Goal: Task Accomplishment & Management: Use online tool/utility

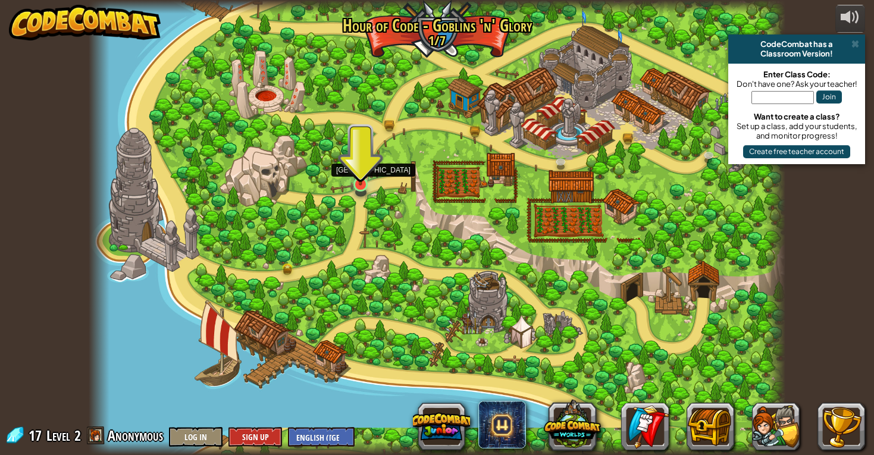
click at [368, 179] on img at bounding box center [361, 165] width 18 height 40
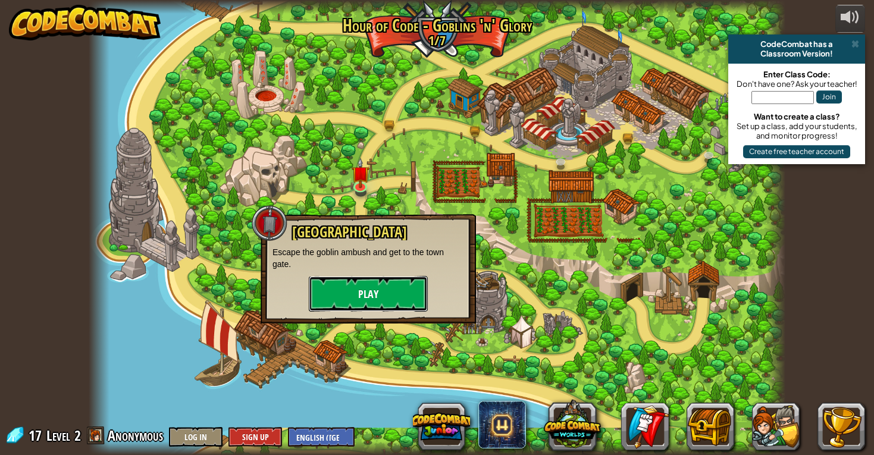
click at [364, 300] on button "Play" at bounding box center [368, 294] width 119 height 36
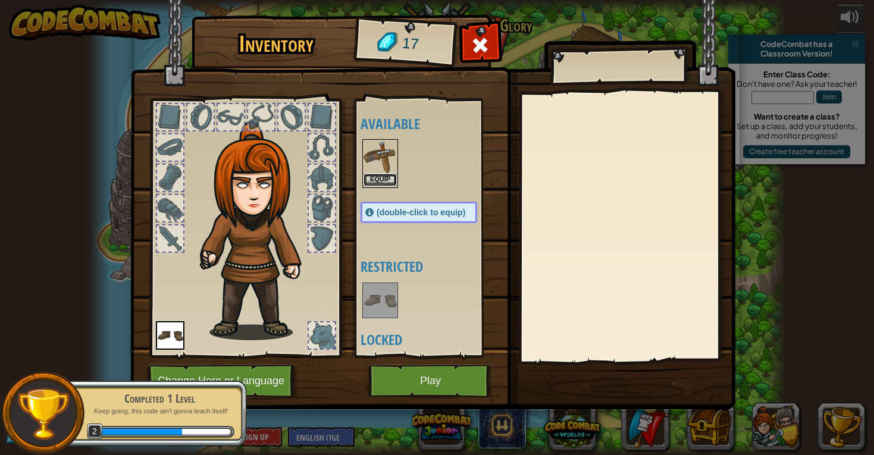
click at [378, 176] on button "Equip" at bounding box center [380, 180] width 33 height 12
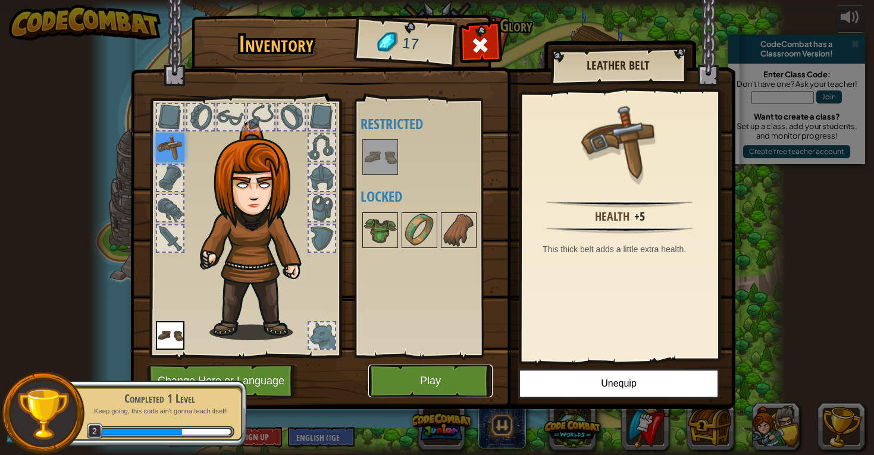
click at [442, 374] on button "Play" at bounding box center [430, 381] width 124 height 33
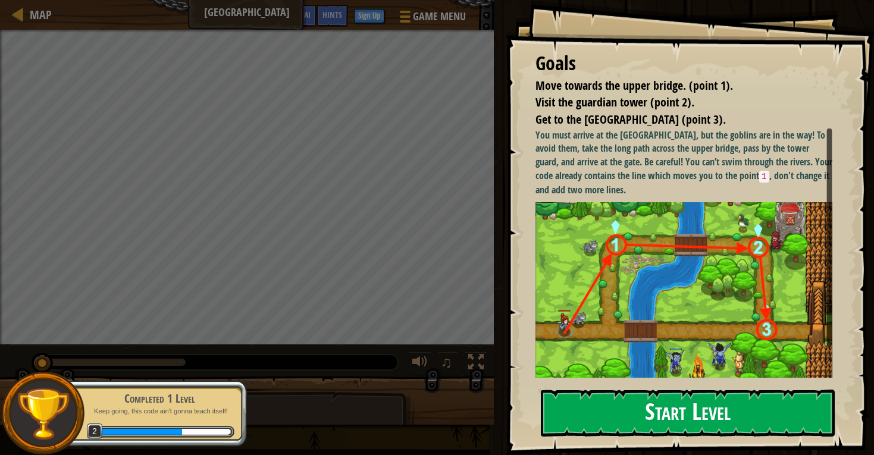
click at [623, 412] on button "Start Level" at bounding box center [688, 413] width 294 height 47
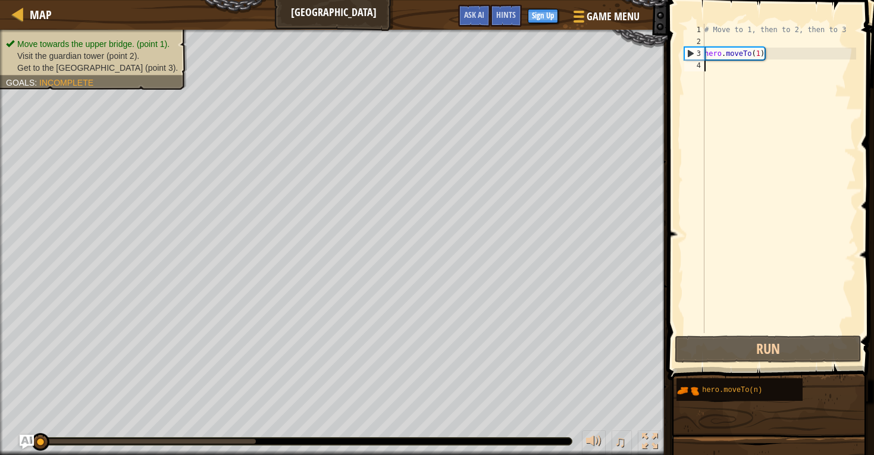
scroll to position [5, 0]
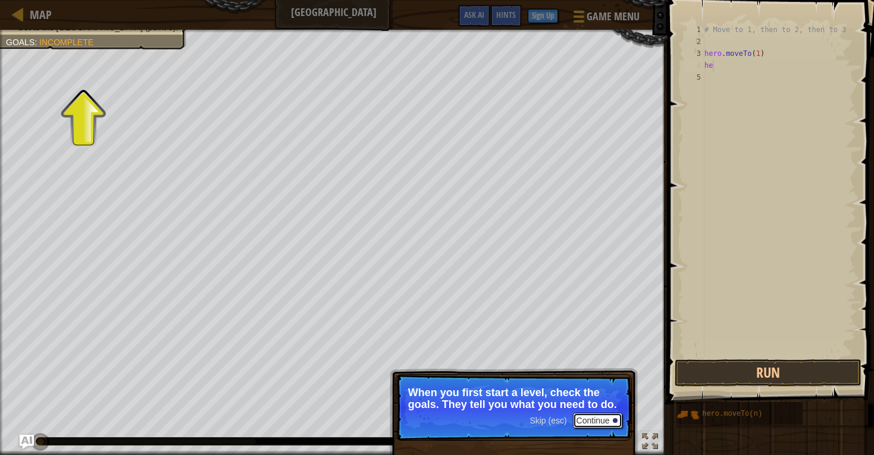
click at [600, 420] on button "Continue" at bounding box center [597, 420] width 49 height 15
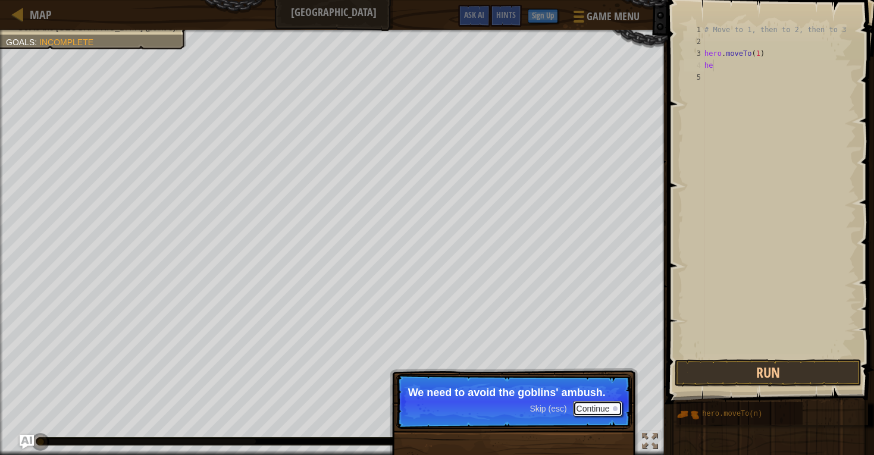
click at [600, 415] on button "Continue" at bounding box center [597, 408] width 49 height 15
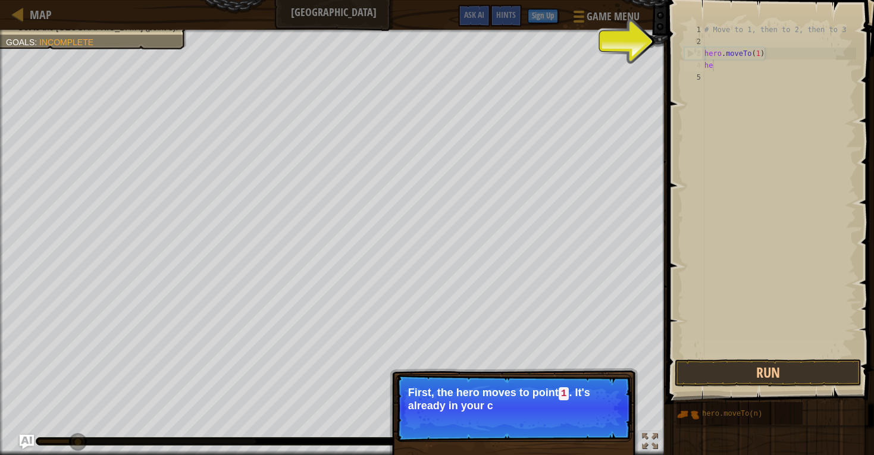
click at [599, 422] on p "Skip (esc) Continue First, the hero moves to point 1 . It's already in your c" at bounding box center [514, 408] width 236 height 68
click at [600, 426] on button "Continue" at bounding box center [597, 421] width 49 height 15
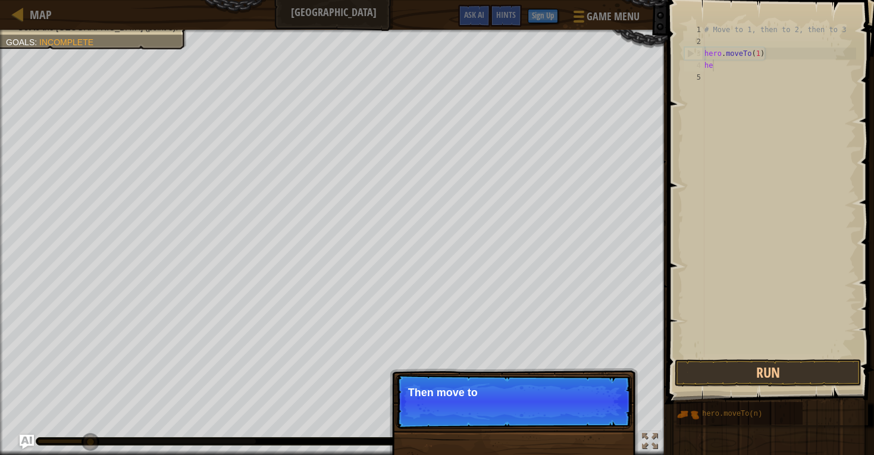
click at [600, 426] on p "Skip (esc) Continue Then move to" at bounding box center [514, 401] width 236 height 55
click at [603, 417] on p "Skip (esc) Continue Then move to the Guard tow" at bounding box center [514, 401] width 236 height 55
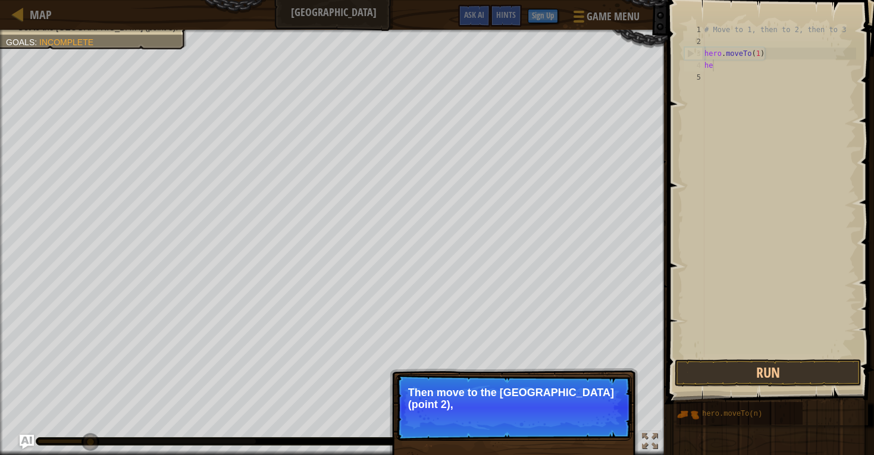
click at [603, 417] on p "Skip (esc) Continue Then move to the [GEOGRAPHIC_DATA] (point 2)," at bounding box center [514, 407] width 236 height 67
click at [602, 421] on p "Skip (esc) Continue Then move to the [GEOGRAPHIC_DATA] (point 2), and finally t" at bounding box center [514, 407] width 236 height 67
click at [602, 423] on p "Skip (esc) Continue Then move to the [GEOGRAPHIC_DATA] (point 2), and finally t…" at bounding box center [514, 407] width 236 height 67
click at [608, 430] on p "Skip (esc) Continue Then move to the [GEOGRAPHIC_DATA] (point 2), and finally t…" at bounding box center [514, 407] width 236 height 67
click at [608, 425] on button "Continue" at bounding box center [597, 420] width 49 height 15
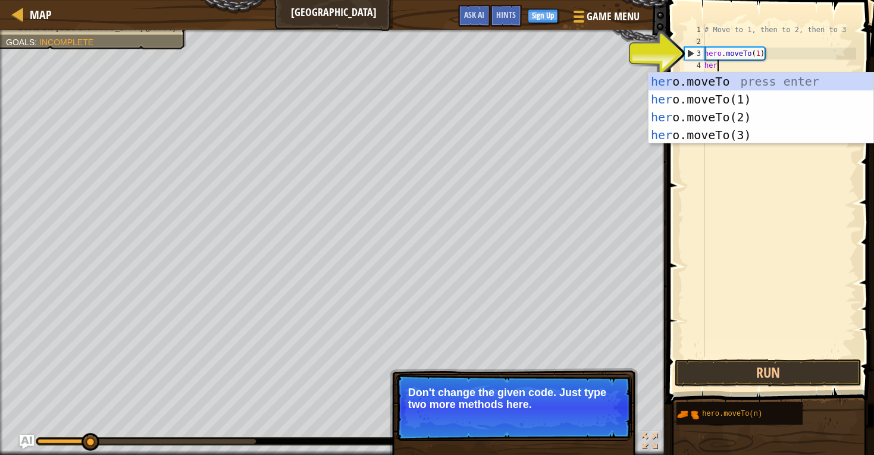
scroll to position [5, 1]
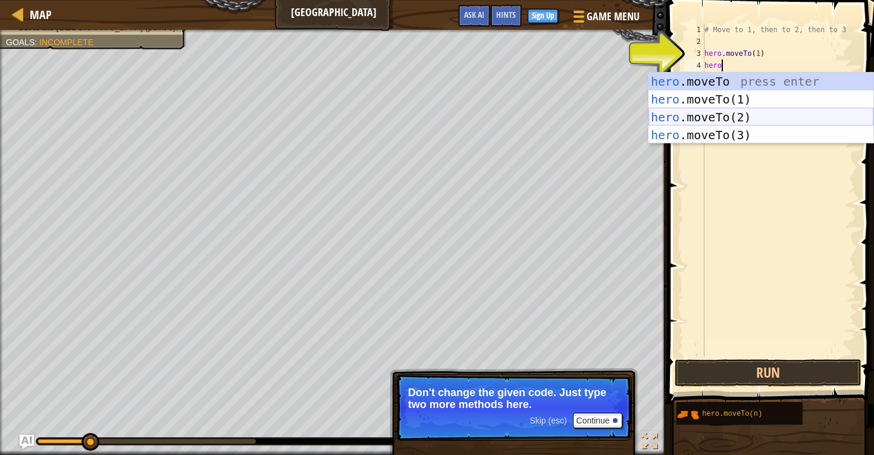
click at [762, 118] on div "hero .moveTo press enter hero .moveTo(1) press enter hero .moveTo(2) press ente…" at bounding box center [761, 126] width 225 height 107
type textarea "hero.moveTo(2)"
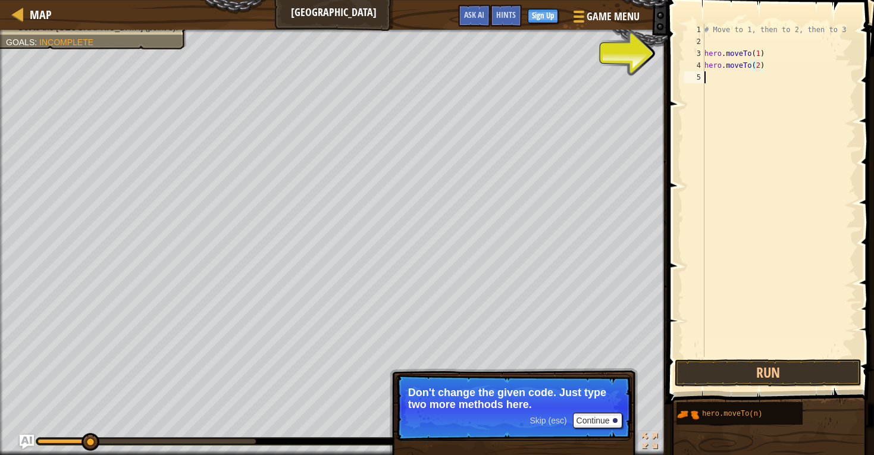
click at [761, 76] on div "# Move to 1, then to 2, then to 3 hero . moveTo ( 1 ) hero . moveTo ( 2 )" at bounding box center [779, 202] width 154 height 357
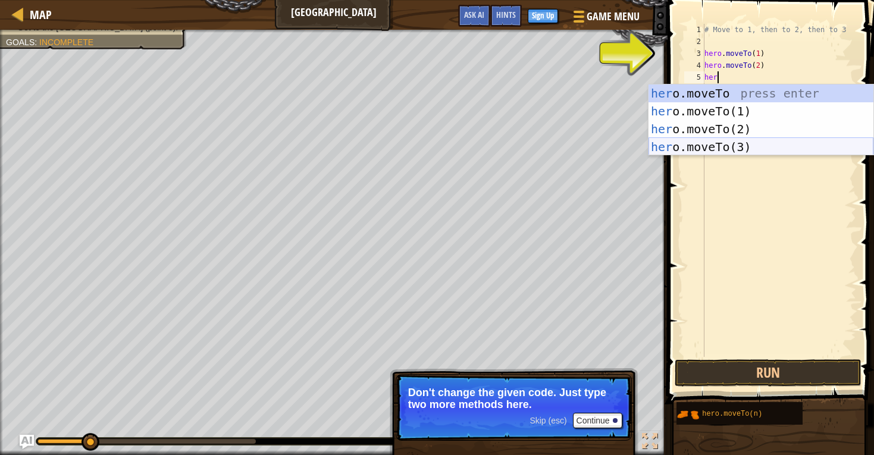
click at [761, 147] on div "her o.moveTo press enter her o.moveTo(1) press enter her o.moveTo(2) press ente…" at bounding box center [761, 137] width 225 height 107
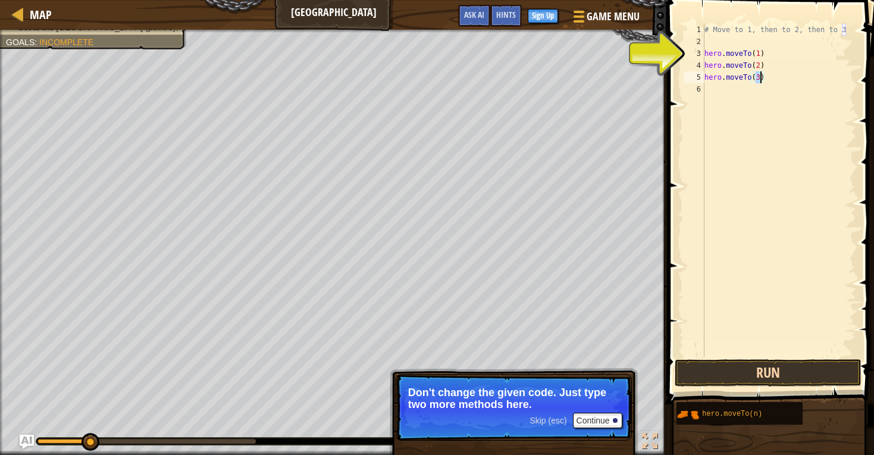
type textarea "hero.moveTo(3)"
click at [740, 381] on button "Run" at bounding box center [768, 372] width 187 height 27
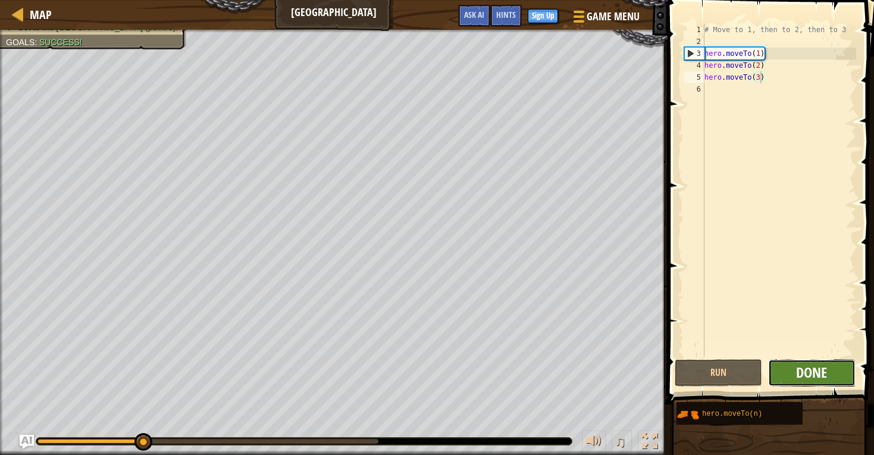
click at [797, 374] on span "Done" at bounding box center [811, 372] width 31 height 19
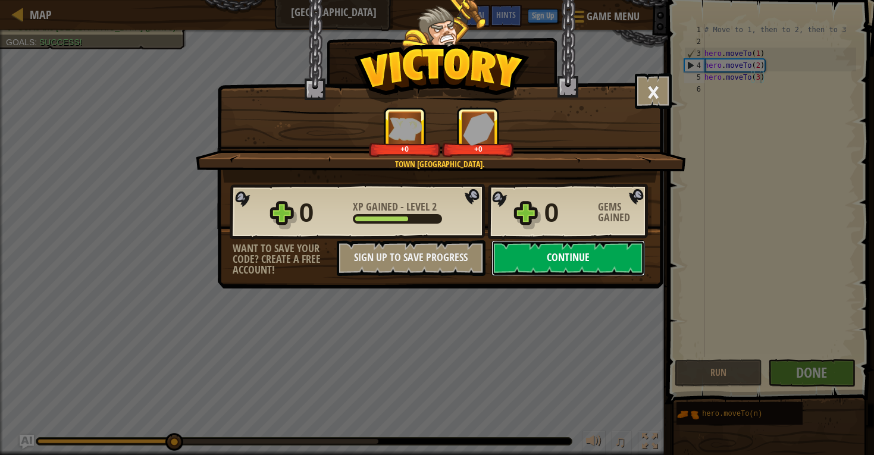
click at [546, 254] on button "Continue" at bounding box center [569, 258] width 154 height 36
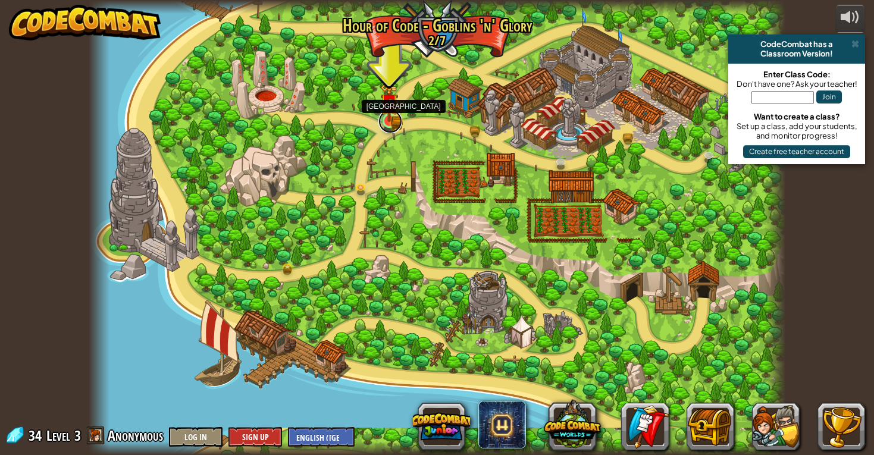
click at [390, 123] on link at bounding box center [390, 121] width 24 height 24
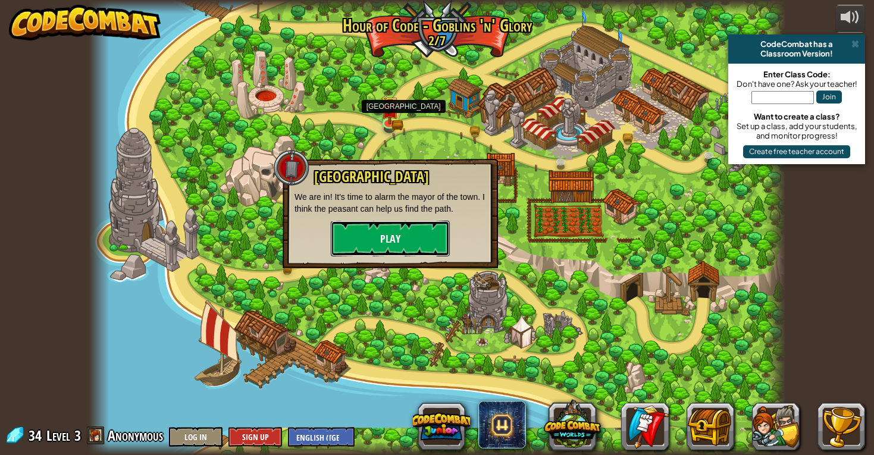
click at [381, 239] on button "Play" at bounding box center [390, 239] width 119 height 36
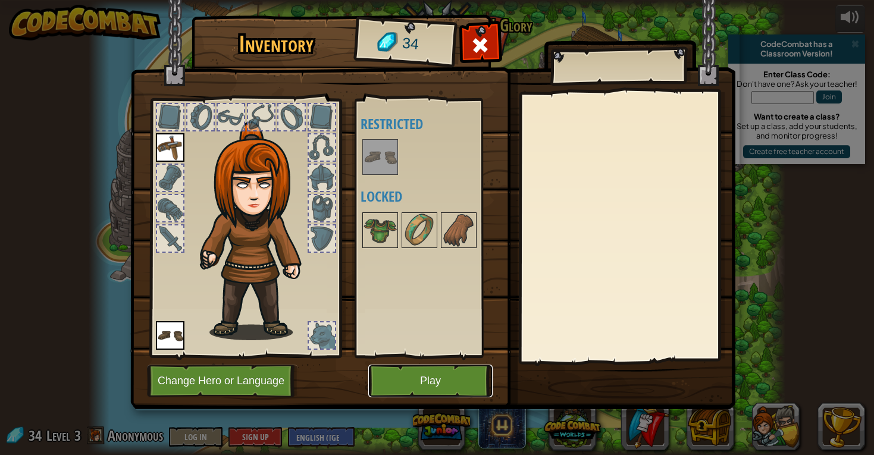
click at [431, 378] on button "Play" at bounding box center [430, 381] width 124 height 33
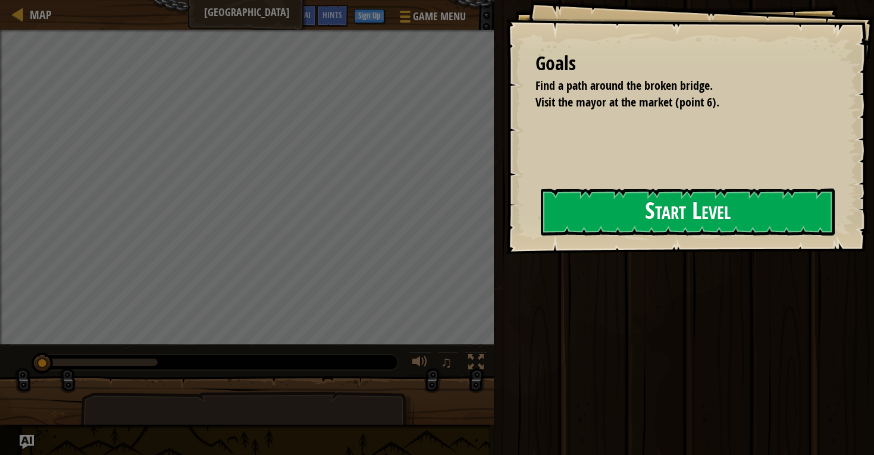
click at [563, 234] on button "Start Level" at bounding box center [688, 212] width 294 height 47
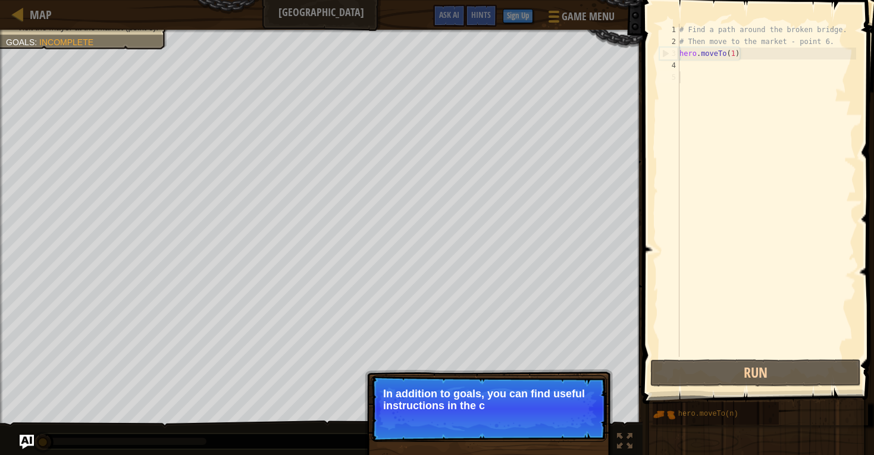
click at [708, 65] on div "# Find a path around the broken bridge. # Then move to the market - point 6. he…" at bounding box center [766, 202] width 179 height 357
click at [700, 68] on div "# Find a path around the broken bridge. # Then move to the market - point 6. he…" at bounding box center [766, 202] width 179 height 357
click at [695, 80] on div "# Find a path around the broken bridge. # Then move to the market - point 6. he…" at bounding box center [766, 202] width 179 height 357
click at [705, 67] on div "# Find a path around the broken bridge. # Then move to the market - point 6. he…" at bounding box center [766, 202] width 179 height 357
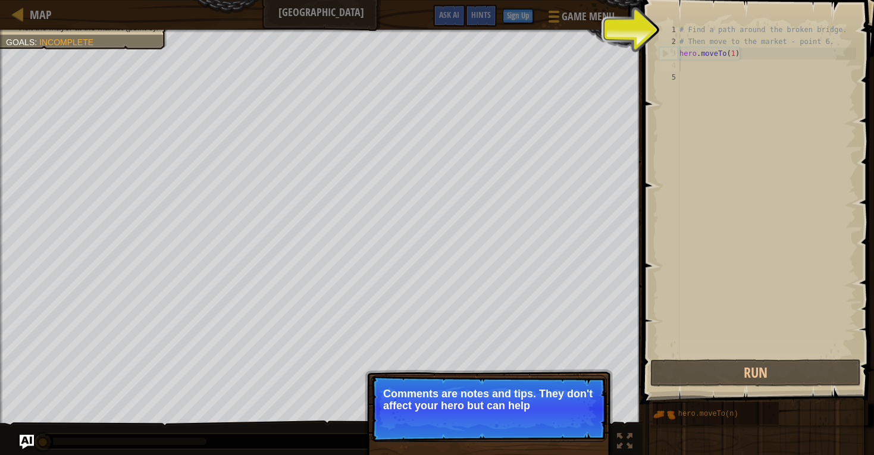
click at [570, 423] on p "Skip (esc) Continue Comments are notes and tips. They don't affect your hero bu…" at bounding box center [489, 408] width 236 height 67
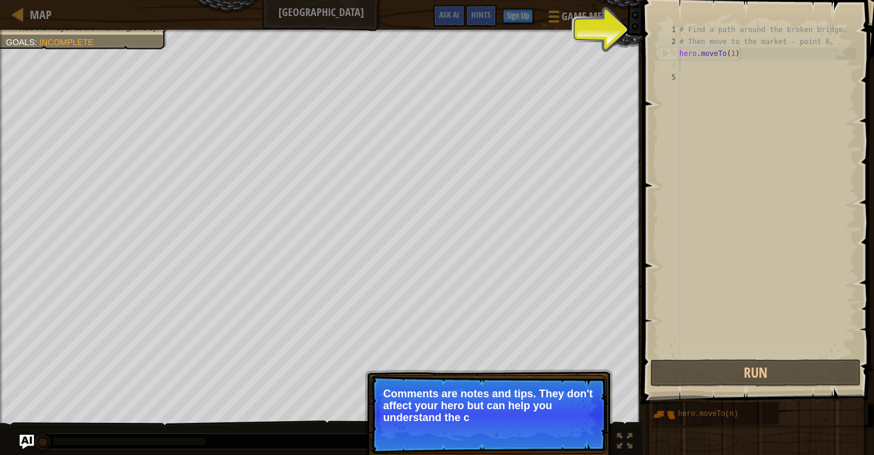
click at [569, 430] on p "Skip (esc) Continue Comments are notes and tips. They don't affect your hero bu…" at bounding box center [489, 414] width 236 height 79
click at [581, 433] on button "Continue" at bounding box center [572, 433] width 49 height 15
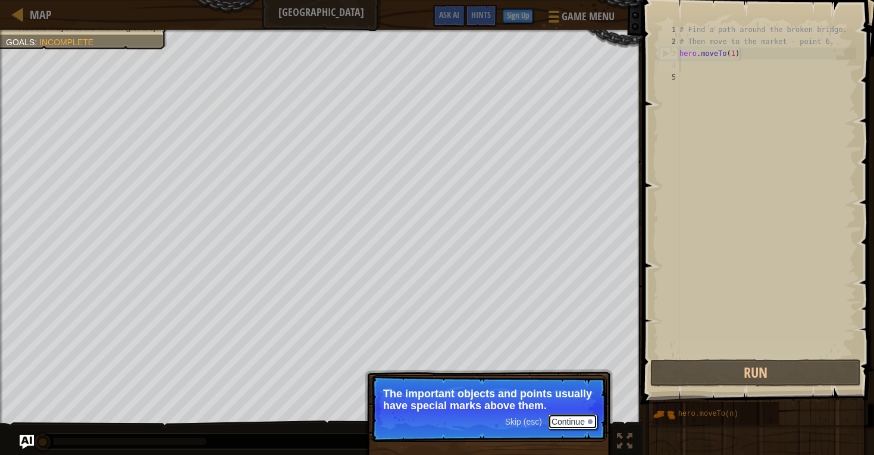
click at [578, 424] on button "Continue" at bounding box center [572, 421] width 49 height 15
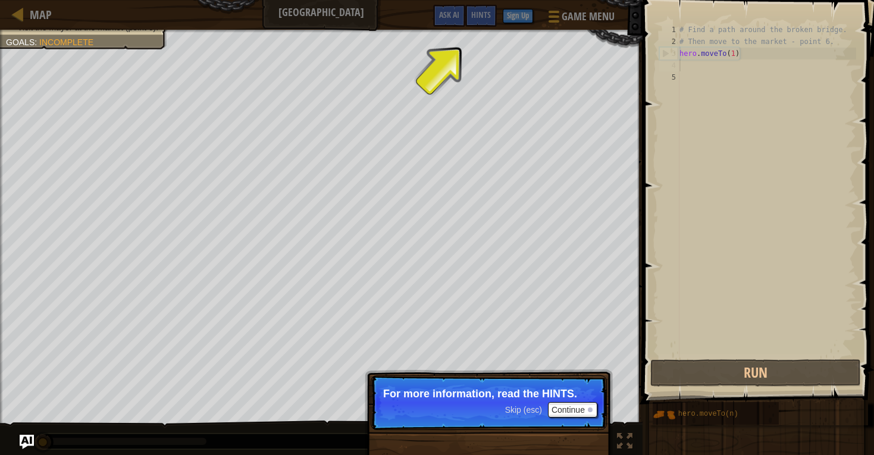
click at [578, 423] on p "Skip (esc) Continue For more information, read the HINTS." at bounding box center [489, 402] width 236 height 55
click at [580, 413] on button "Continue" at bounding box center [572, 409] width 49 height 15
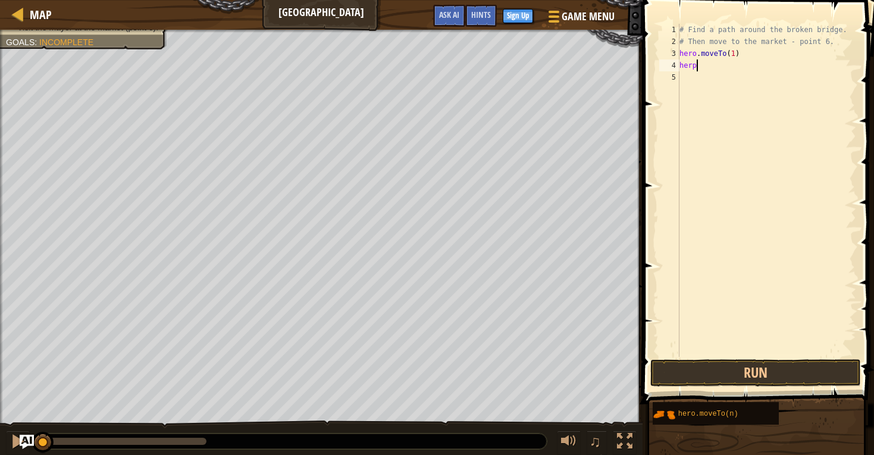
scroll to position [5, 1]
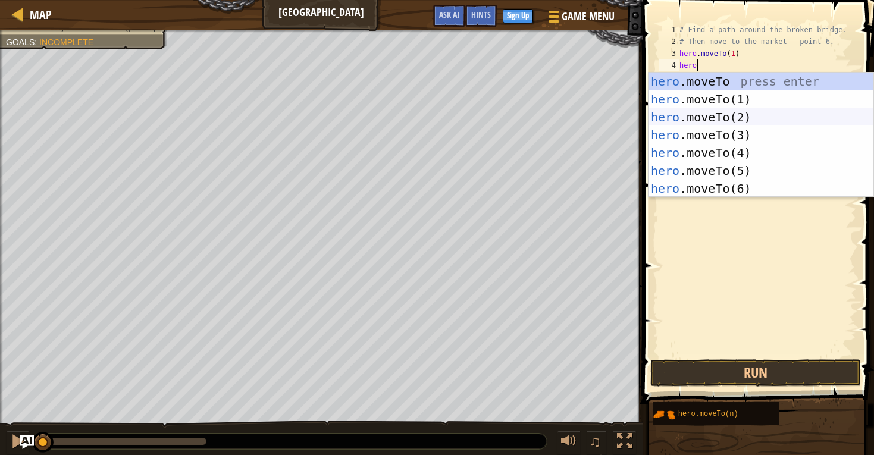
click at [758, 116] on div "hero .moveTo press enter hero .moveTo(1) press enter hero .moveTo(2) press ente…" at bounding box center [761, 153] width 225 height 161
type textarea "hero.moveTo(2)"
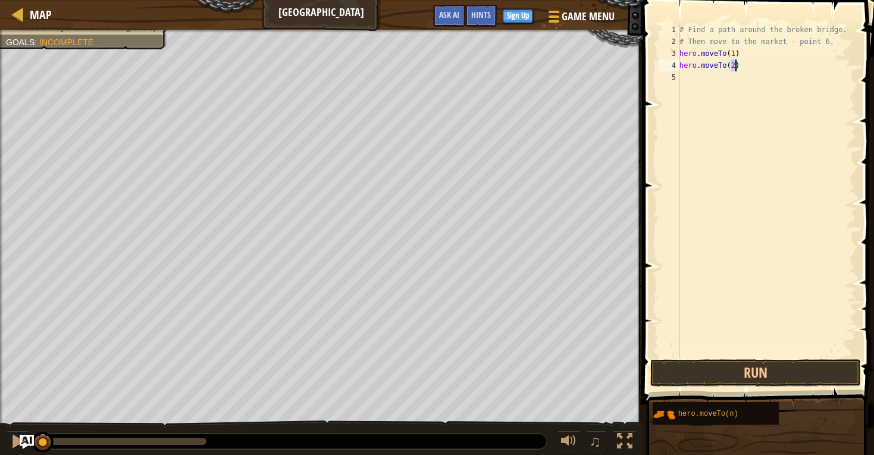
click at [728, 80] on div "# Find a path around the broken bridge. # Then move to the market - point 6. he…" at bounding box center [766, 202] width 179 height 357
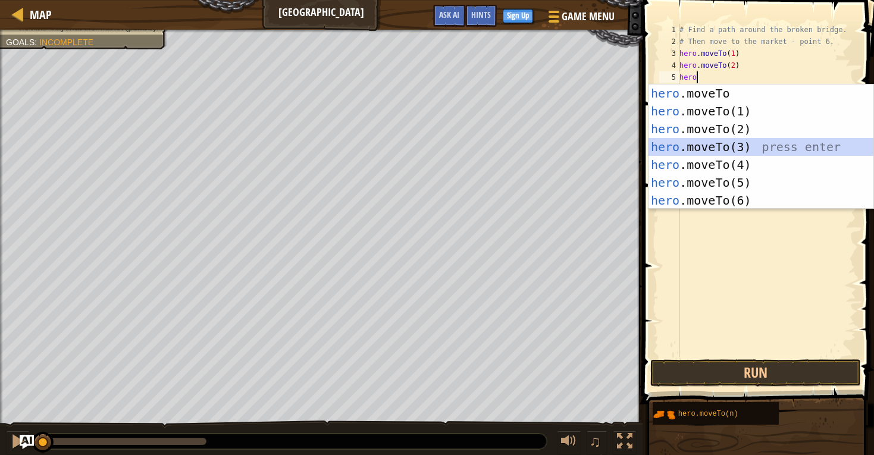
click at [713, 149] on div "hero .moveTo press enter hero .moveTo(1) press enter hero .moveTo(2) press ente…" at bounding box center [761, 164] width 225 height 161
type textarea "hero.moveTo(3)"
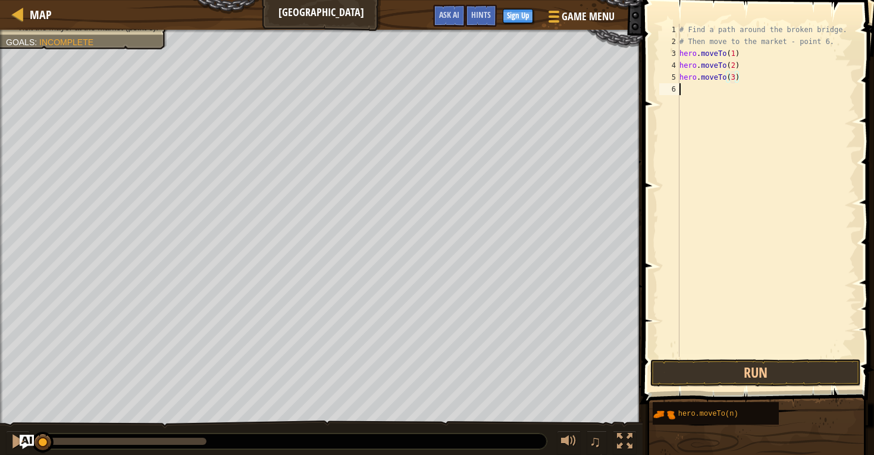
click at [725, 90] on div "# Find a path around the broken bridge. # Then move to the market - point 6. he…" at bounding box center [766, 202] width 179 height 357
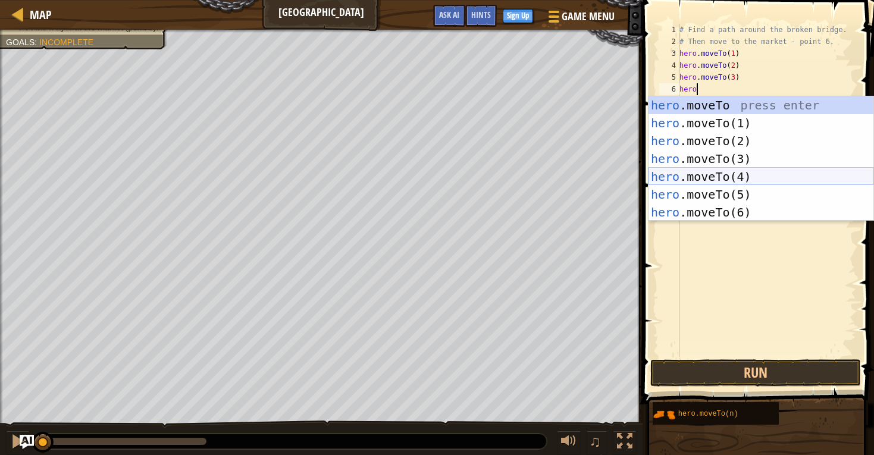
click at [705, 174] on div "hero .moveTo press enter hero .moveTo(1) press enter hero .moveTo(2) press ente…" at bounding box center [761, 176] width 225 height 161
type textarea "hero.moveTo(4)"
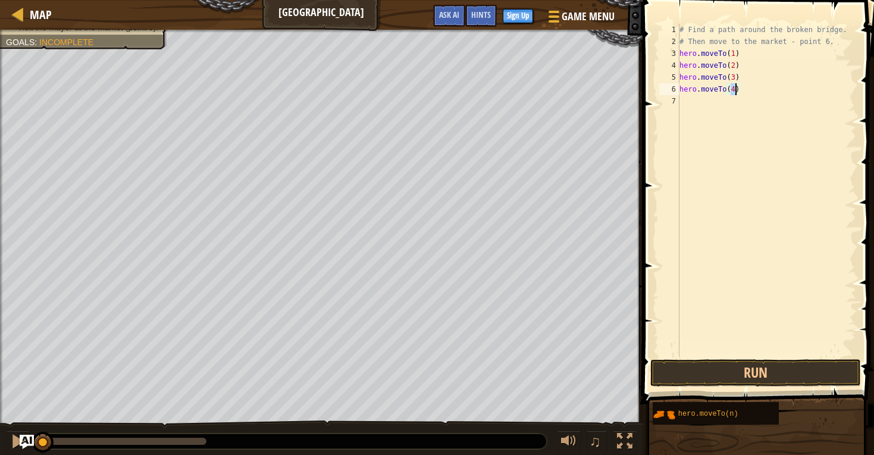
click at [722, 116] on div "# Find a path around the broken bridge. # Then move to the market - point 6. he…" at bounding box center [766, 202] width 179 height 357
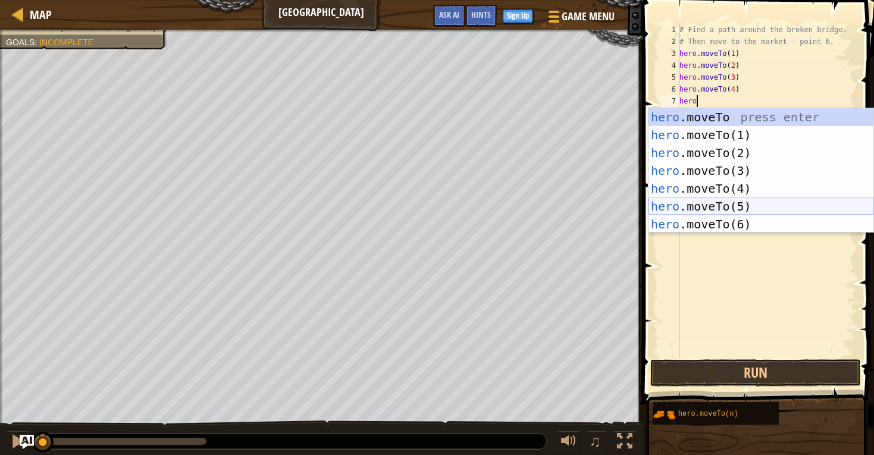
click at [708, 209] on div "hero .moveTo press enter hero .moveTo(1) press enter hero .moveTo(2) press ente…" at bounding box center [761, 188] width 225 height 161
type textarea "hero.moveTo(5)"
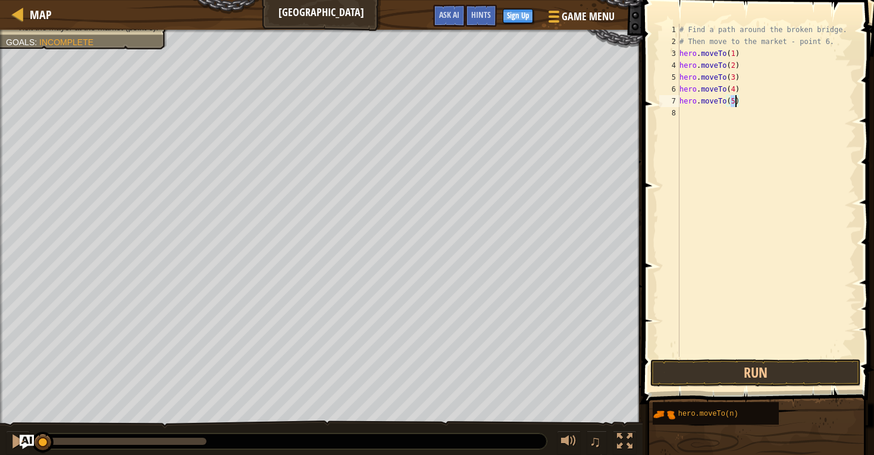
click at [707, 212] on div "# Find a path around the broken bridge. # Then move to the market - point 6. he…" at bounding box center [766, 202] width 179 height 357
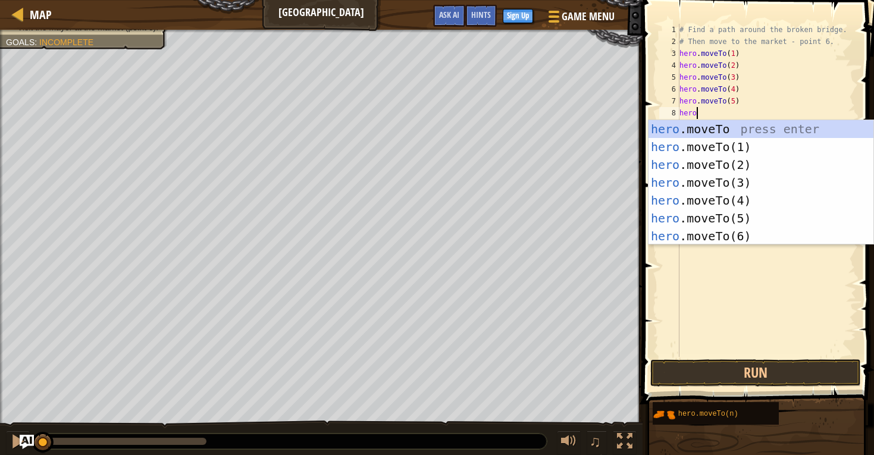
click at [701, 242] on div "hero .moveTo press enter hero .moveTo(1) press enter hero .moveTo(2) press ente…" at bounding box center [761, 200] width 225 height 161
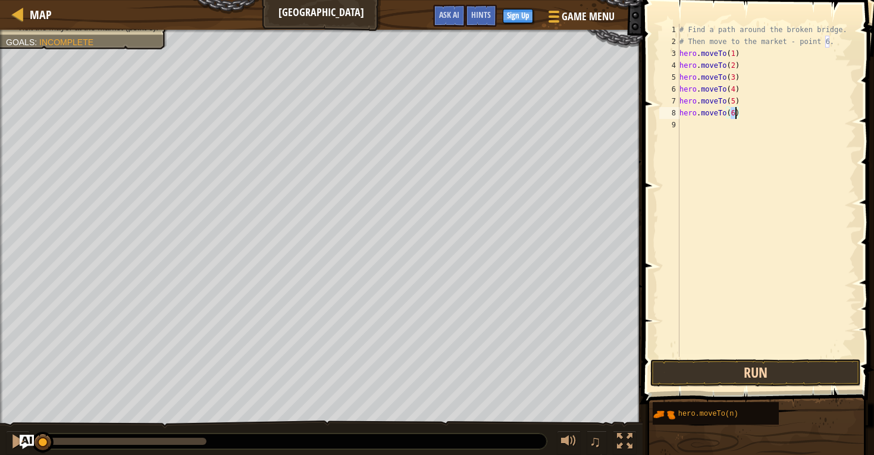
type textarea "hero.moveTo(6)"
click at [724, 373] on button "Run" at bounding box center [755, 372] width 211 height 27
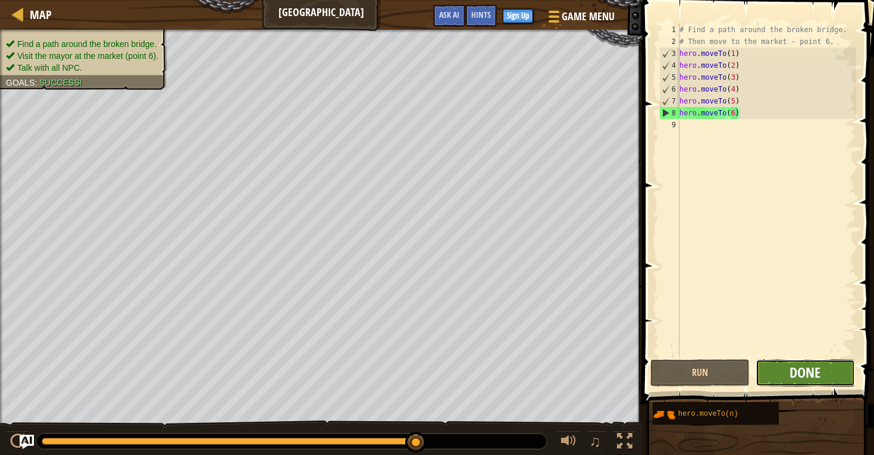
click at [794, 374] on span "Done" at bounding box center [805, 372] width 31 height 19
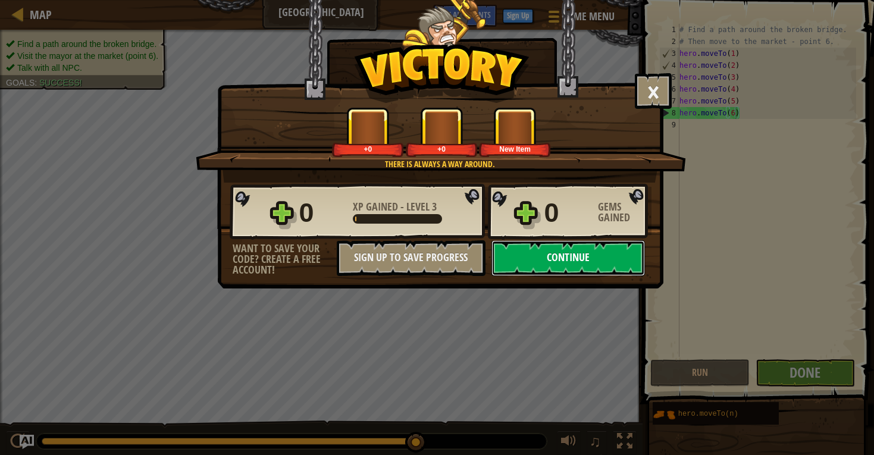
click at [531, 258] on button "Continue" at bounding box center [569, 258] width 154 height 36
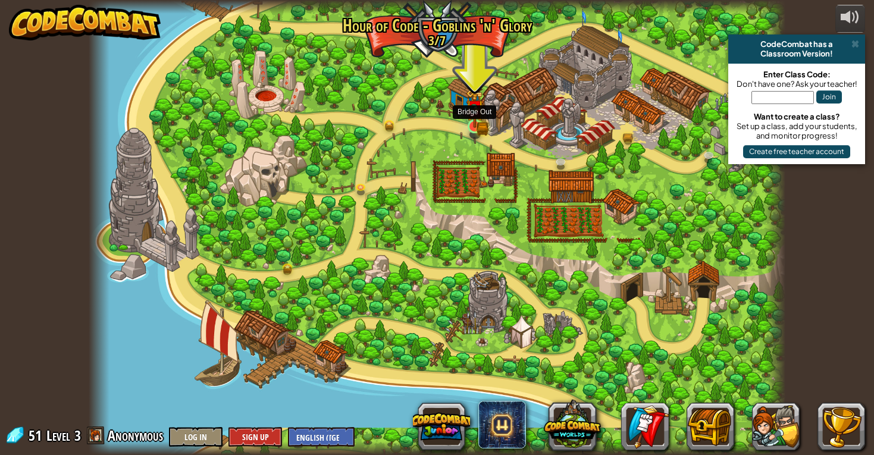
click at [477, 127] on img at bounding box center [475, 108] width 18 height 39
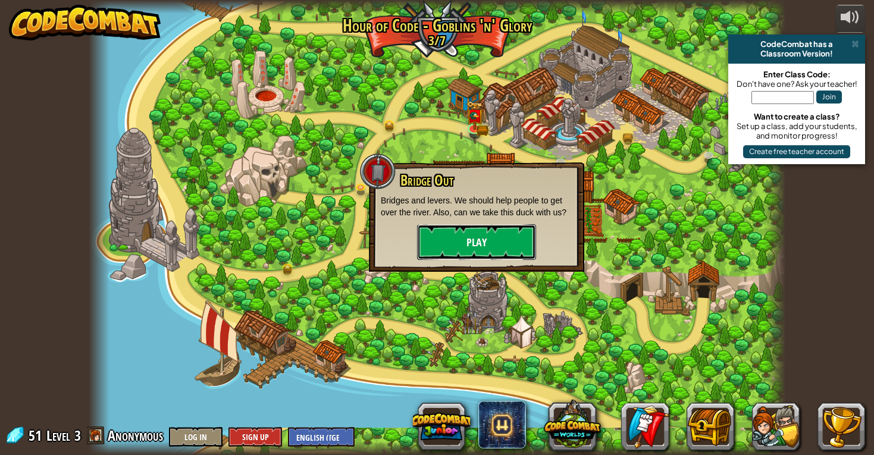
click at [473, 246] on button "Play" at bounding box center [476, 242] width 119 height 36
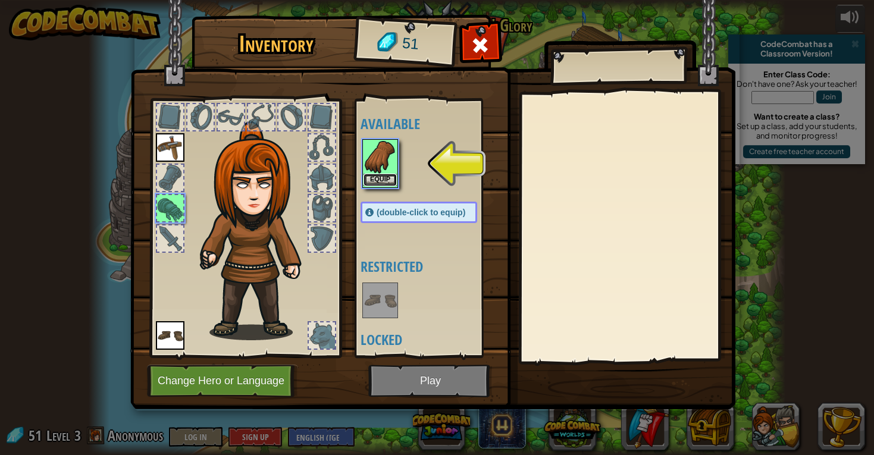
click at [382, 174] on button "Equip" at bounding box center [380, 180] width 33 height 12
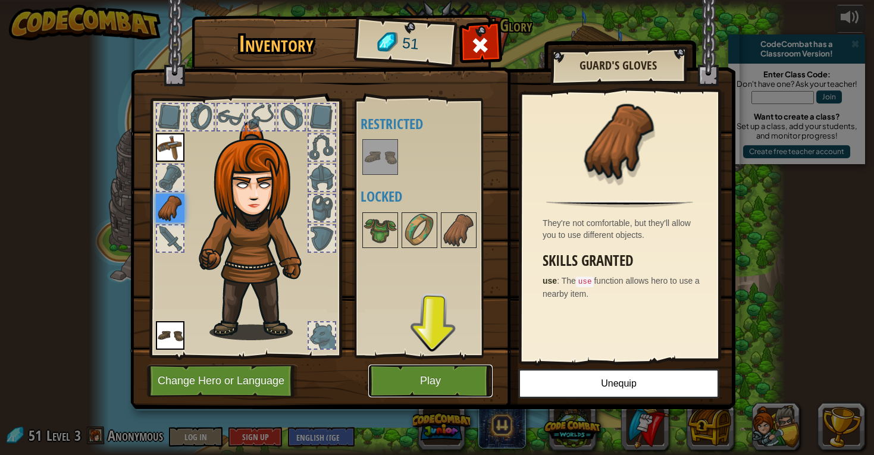
click at [430, 382] on button "Play" at bounding box center [430, 381] width 124 height 33
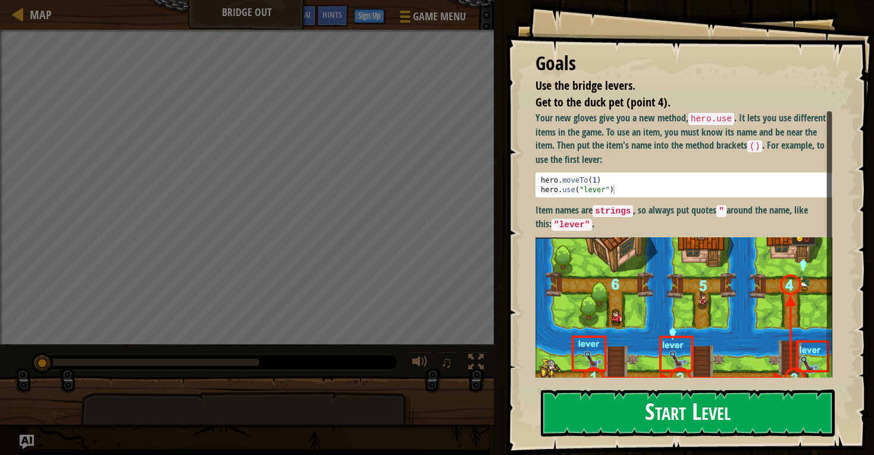
click at [638, 417] on button "Start Level" at bounding box center [688, 413] width 294 height 47
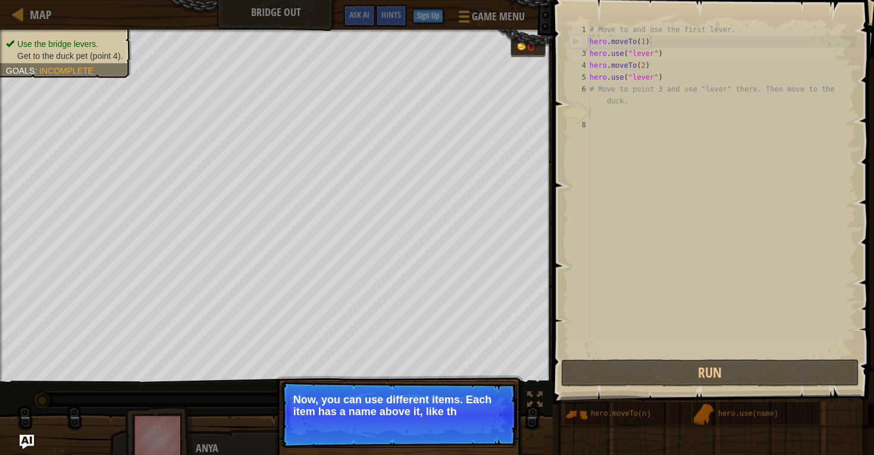
click at [485, 420] on p "Skip (esc) Continue Now, you can use different items. Each item has a name abov…" at bounding box center [399, 414] width 236 height 67
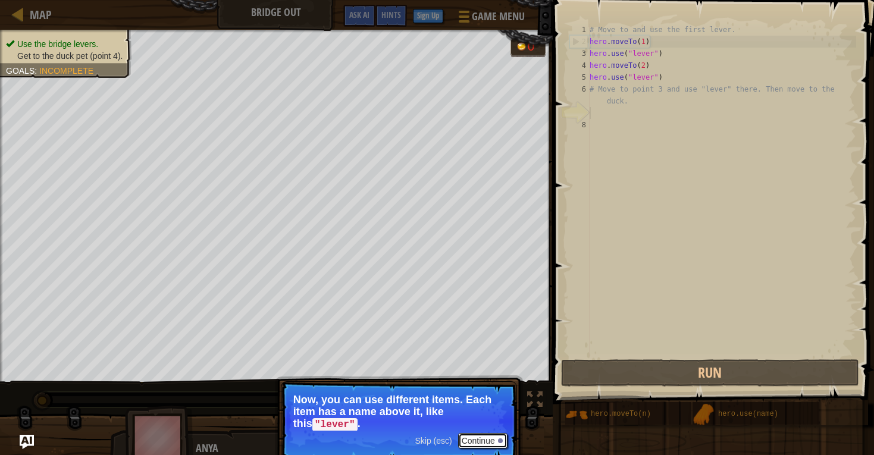
click at [483, 434] on button "Continue" at bounding box center [482, 440] width 49 height 15
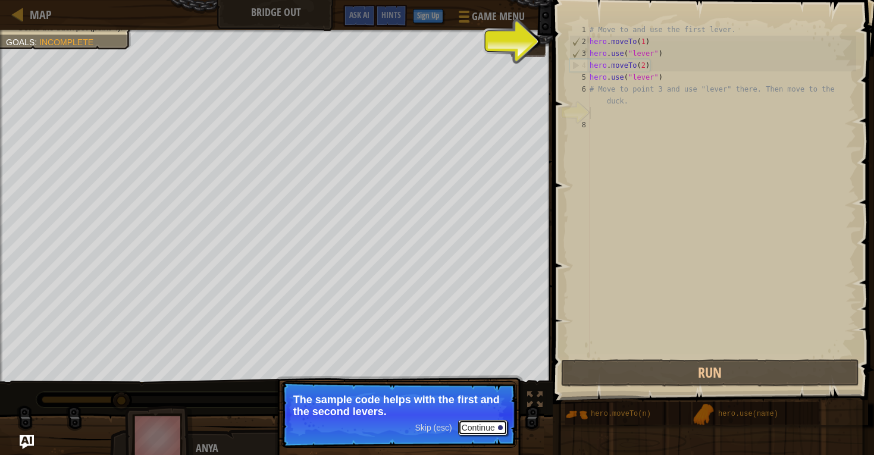
click at [484, 430] on button "Continue" at bounding box center [482, 427] width 49 height 15
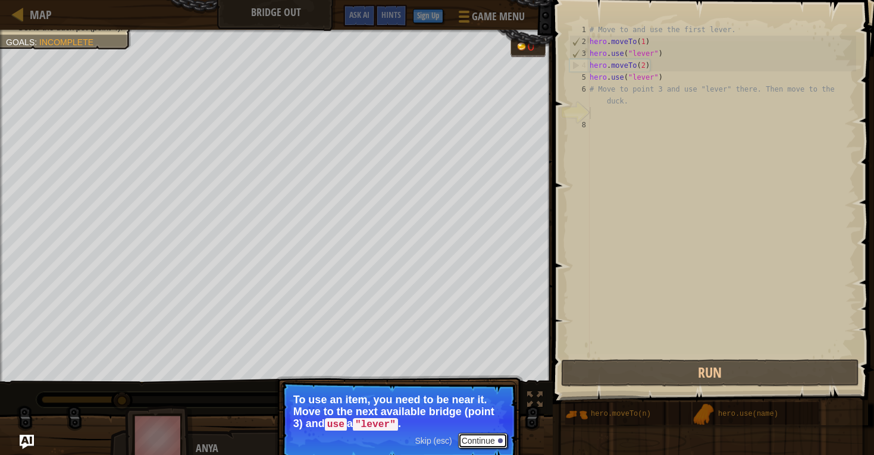
click at [489, 439] on button "Continue" at bounding box center [482, 440] width 49 height 15
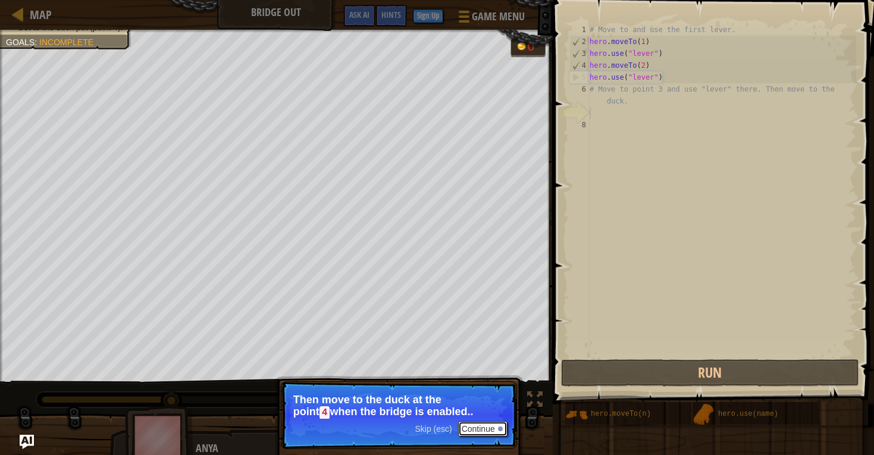
click at [489, 431] on button "Continue" at bounding box center [482, 428] width 49 height 15
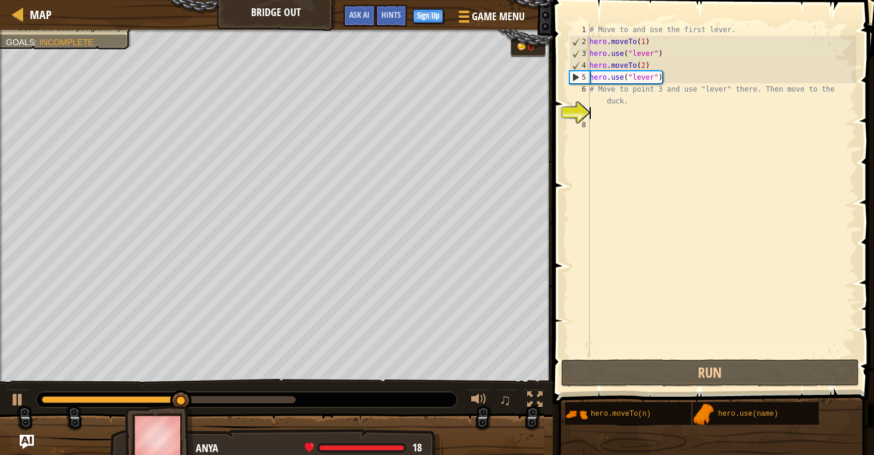
click at [722, 206] on div "# Move to and use the first lever. hero . moveTo ( 1 ) hero . use ( "lever" ) h…" at bounding box center [721, 202] width 269 height 357
click at [647, 121] on div "# Move to and use the first lever. hero . moveTo ( 1 ) hero . use ( "lever" ) h…" at bounding box center [721, 202] width 269 height 357
click at [643, 115] on div "# Move to and use the first lever. hero . moveTo ( 1 ) hero . use ( "lever" ) h…" at bounding box center [721, 202] width 269 height 357
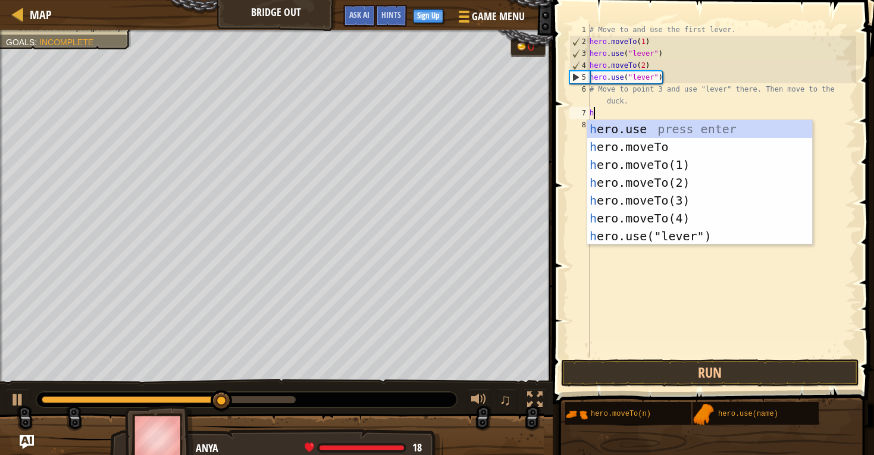
scroll to position [5, 1]
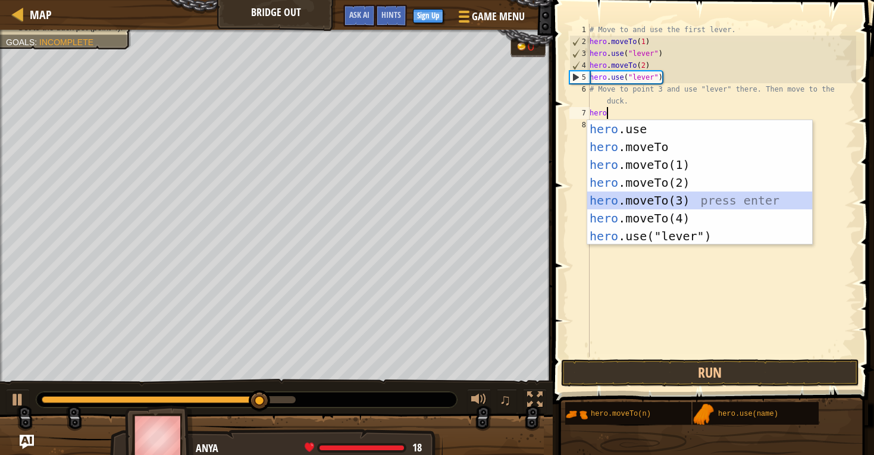
click at [642, 200] on div "hero .use press enter hero .moveTo press enter hero .moveTo(1) press enter hero…" at bounding box center [699, 200] width 225 height 161
type textarea "hero.moveTo(3)"
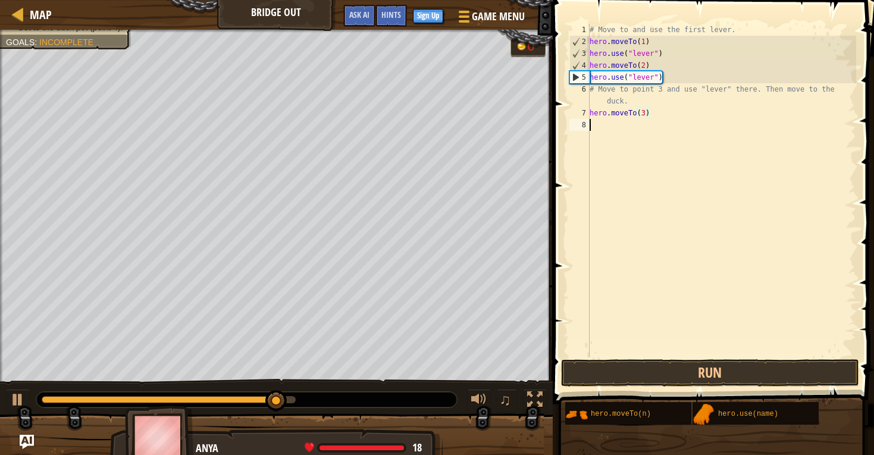
click at [647, 133] on div "# Move to and use the first lever. hero . moveTo ( 1 ) hero . use ( "lever" ) h…" at bounding box center [721, 202] width 269 height 357
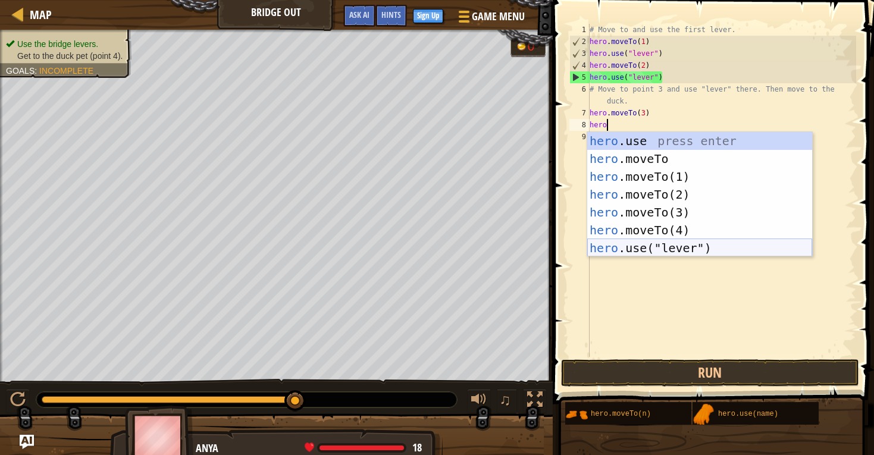
click at [613, 248] on div "hero .use press enter hero .moveTo press enter hero .moveTo(1) press enter hero…" at bounding box center [699, 212] width 225 height 161
type textarea "hero.use("lever")"
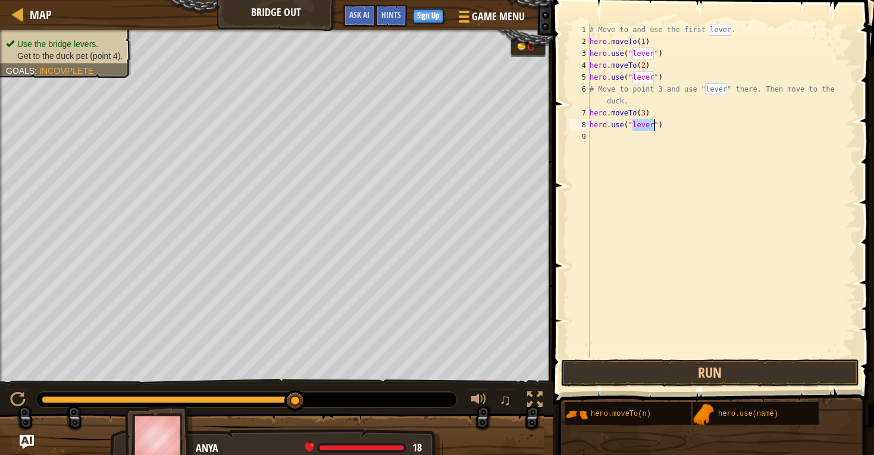
click at [649, 142] on div "# Move to and use the first lever. hero . moveTo ( 1 ) hero . use ( "lever" ) h…" at bounding box center [721, 202] width 269 height 357
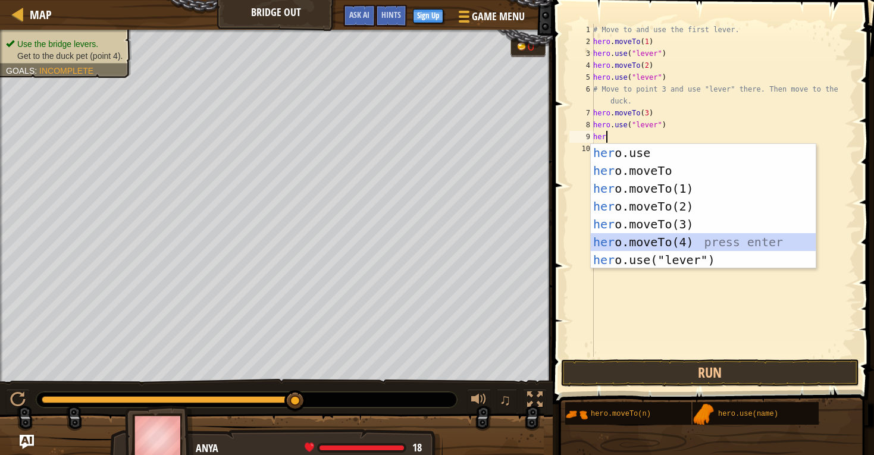
click at [659, 246] on div "her o.use press enter her o.moveTo press enter her o.moveTo(1) press enter her …" at bounding box center [703, 224] width 225 height 161
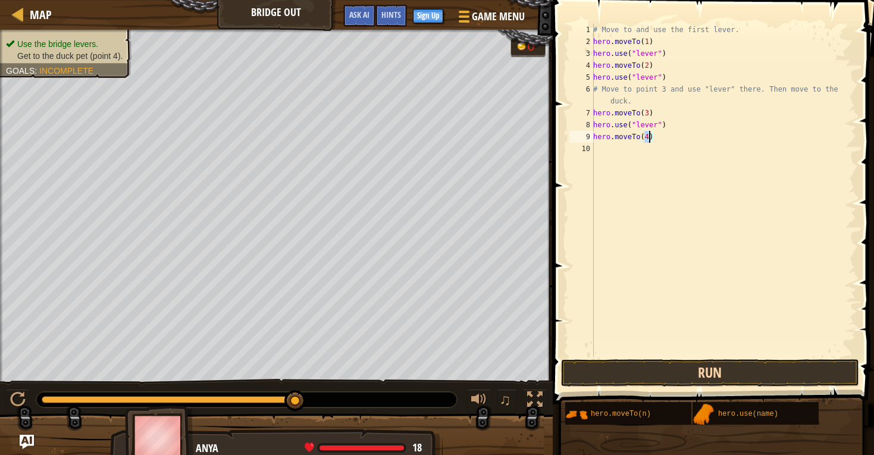
type textarea "hero.moveTo(4)"
click at [691, 373] on button "Run" at bounding box center [710, 372] width 298 height 27
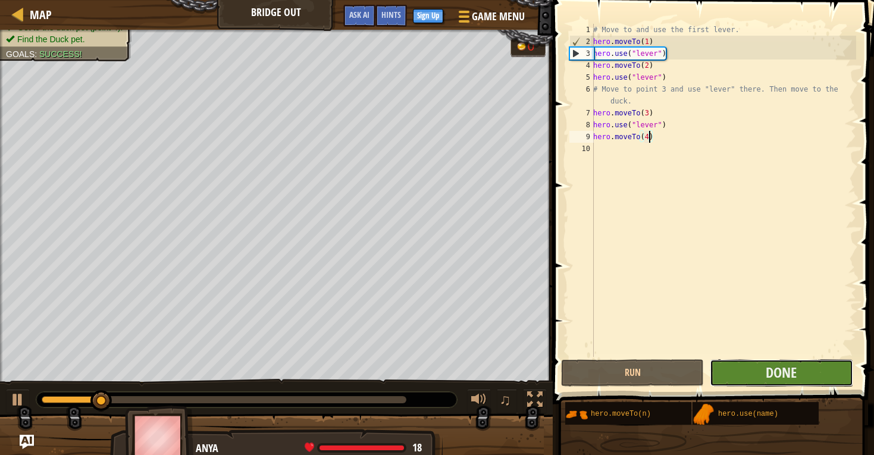
click at [737, 372] on button "Done" at bounding box center [781, 372] width 143 height 27
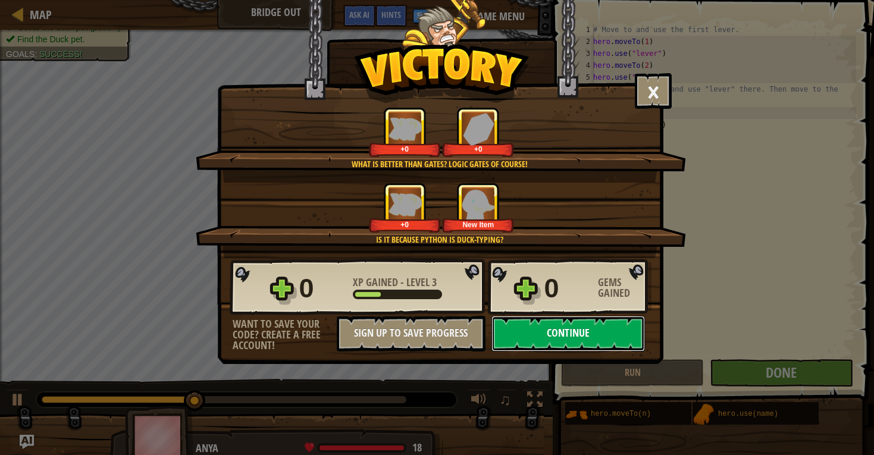
click at [561, 340] on button "Continue" at bounding box center [569, 334] width 154 height 36
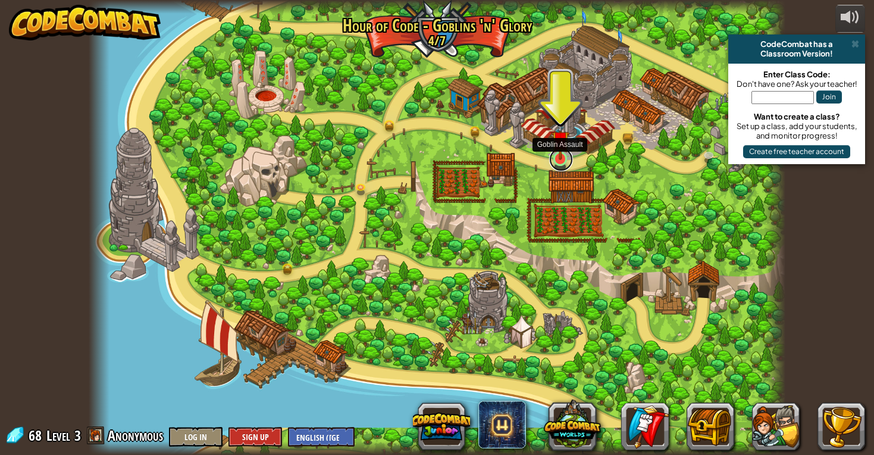
click at [558, 164] on link at bounding box center [561, 160] width 24 height 24
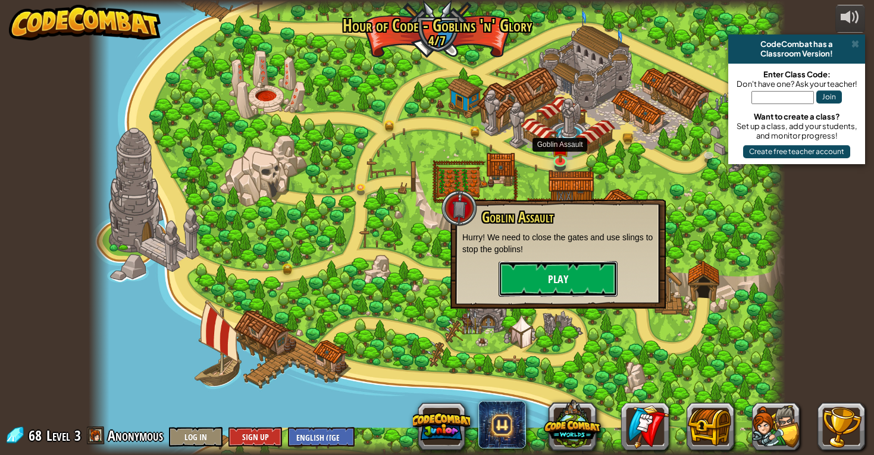
click at [531, 281] on button "Play" at bounding box center [558, 279] width 119 height 36
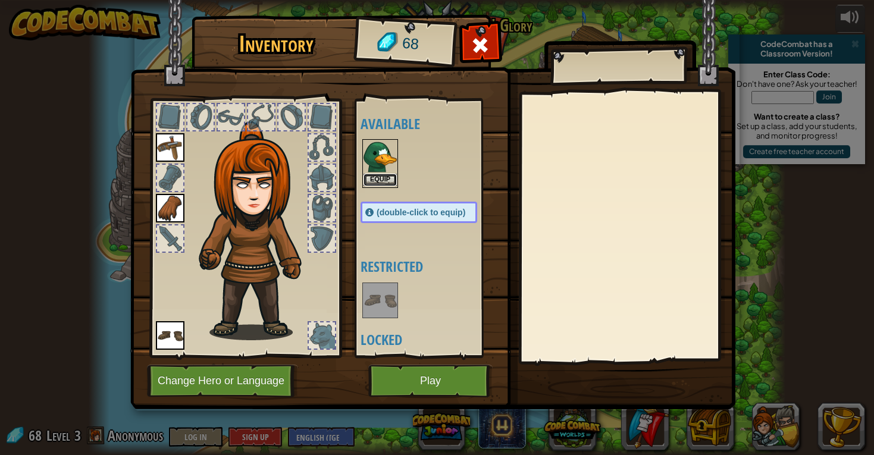
click at [373, 176] on button "Equip" at bounding box center [380, 180] width 33 height 12
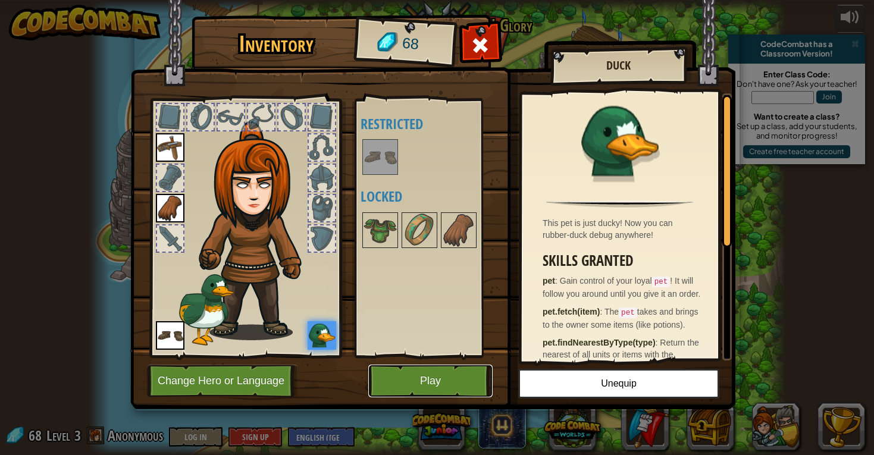
click at [425, 381] on button "Play" at bounding box center [430, 381] width 124 height 33
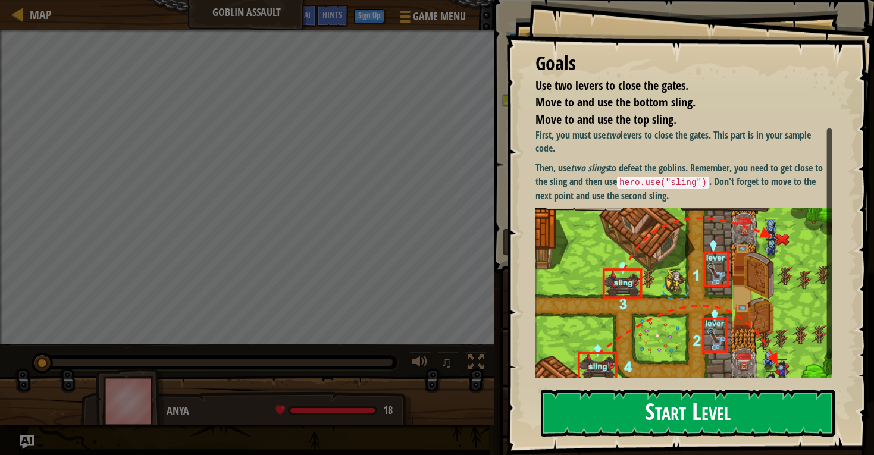
click at [605, 417] on button "Start Level" at bounding box center [688, 413] width 294 height 47
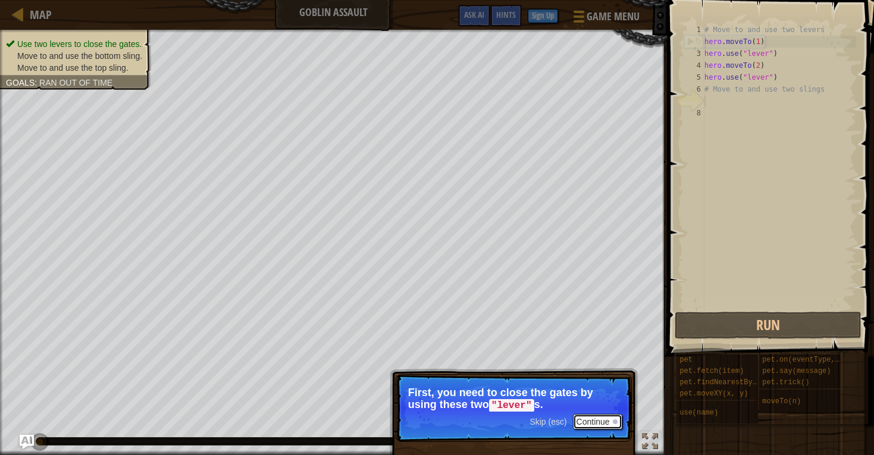
click at [597, 423] on button "Continue" at bounding box center [597, 421] width 49 height 15
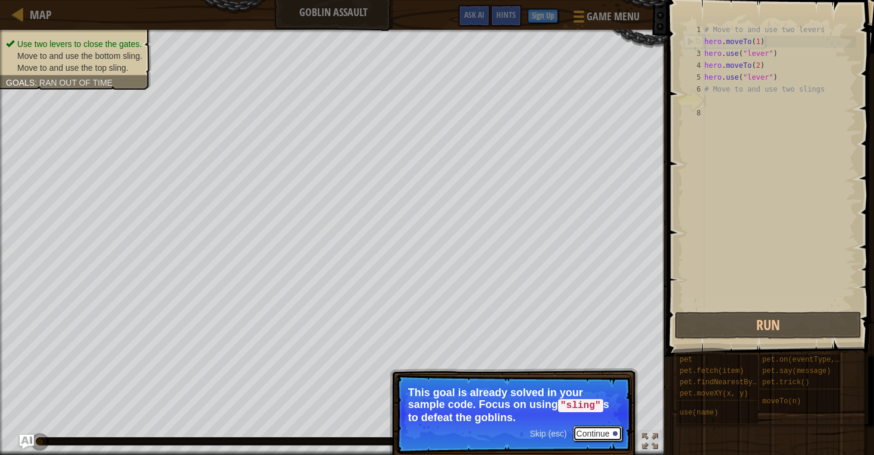
click at [594, 430] on button "Continue" at bounding box center [597, 433] width 49 height 15
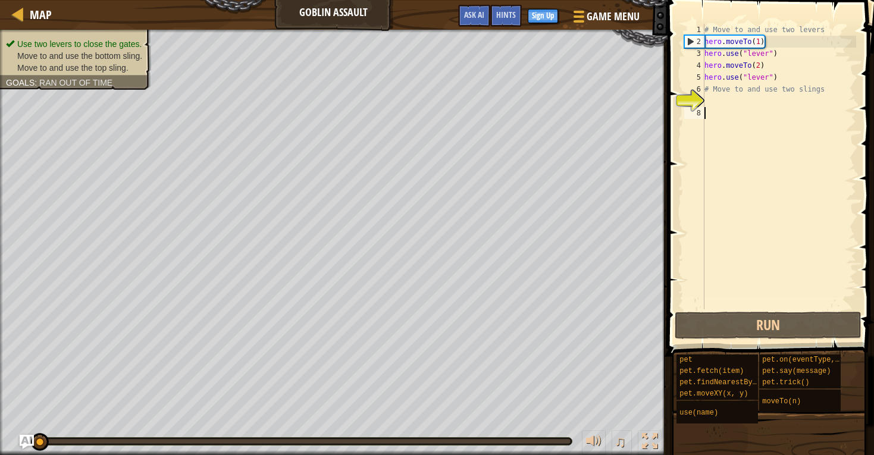
click at [744, 108] on div "# Move to and use two levers hero . moveTo ( 1 ) hero . use ( "lever" ) hero . …" at bounding box center [779, 178] width 154 height 309
click at [737, 99] on div "# Move to and use two levers hero . moveTo ( 1 ) hero . use ( "lever" ) hero . …" at bounding box center [779, 178] width 154 height 309
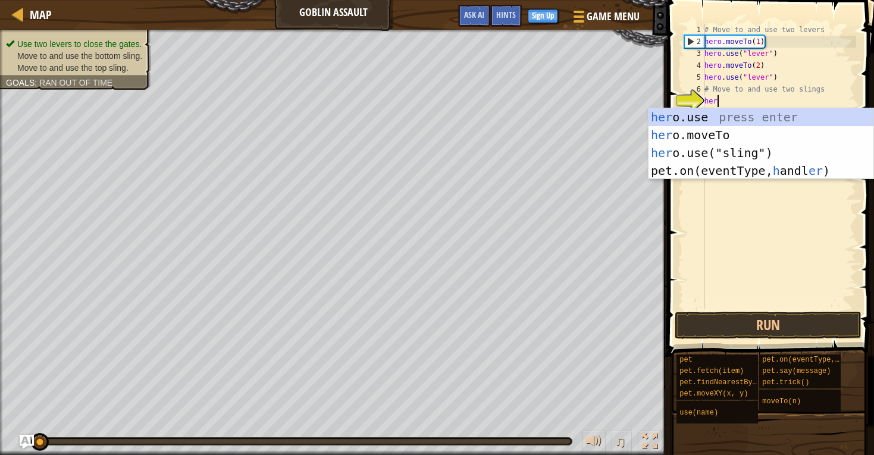
scroll to position [5, 1]
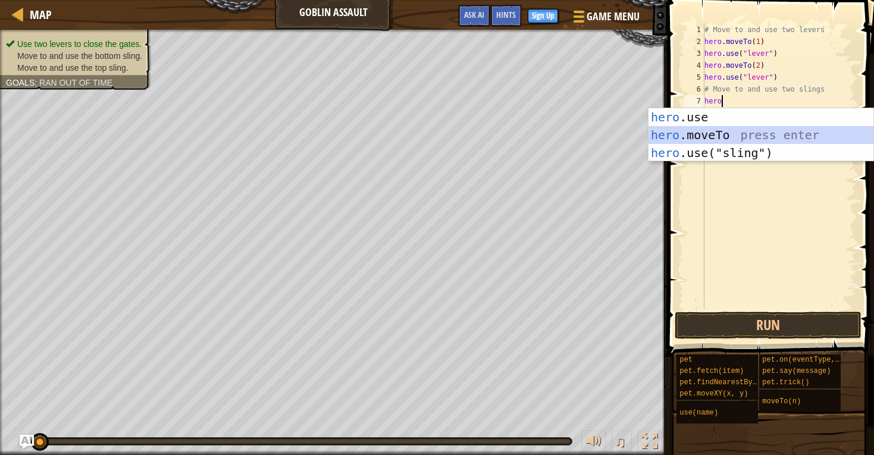
click at [693, 136] on div "hero .use press enter hero .moveTo press enter hero .use("sling") press enter" at bounding box center [761, 152] width 225 height 89
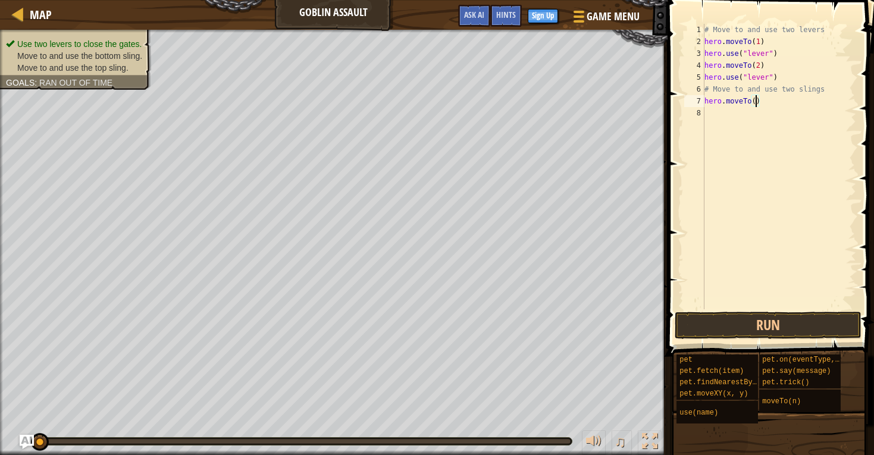
type textarea "hero.moveTo(3)"
click at [748, 117] on div "# Move to and use two levers hero . moveTo ( 1 ) hero . use ( "lever" ) hero . …" at bounding box center [779, 178] width 154 height 309
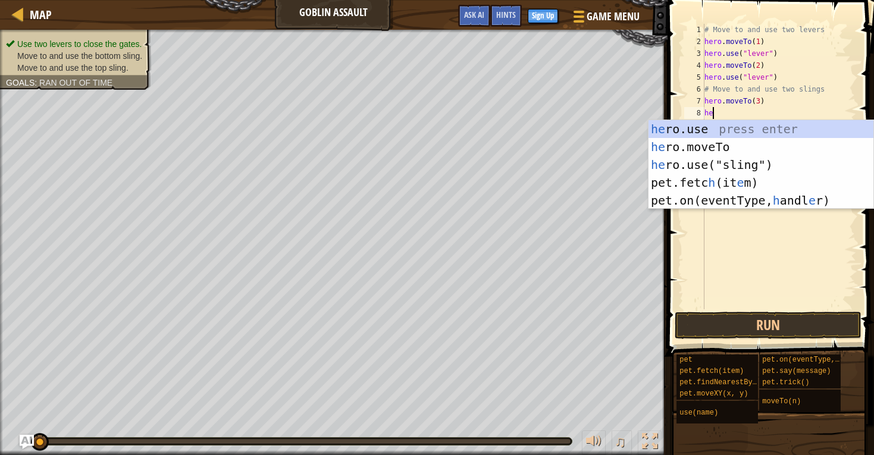
type textarea "hero"
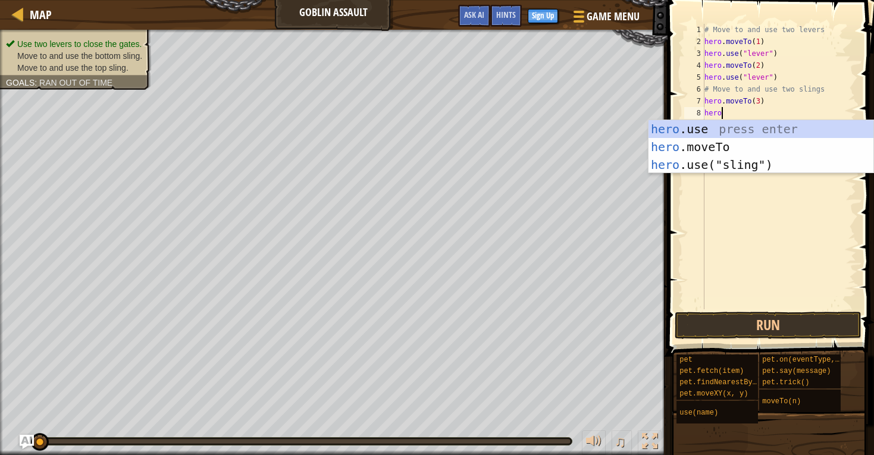
click at [706, 173] on div "# Move to and use two levers hero . moveTo ( 1 ) hero . use ( "lever" ) hero . …" at bounding box center [779, 178] width 154 height 309
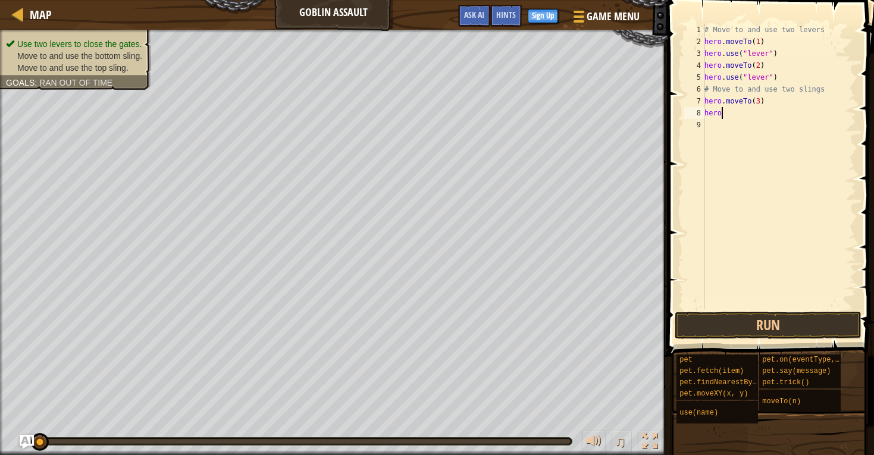
click at [739, 114] on div "# Move to and use two levers hero . moveTo ( 1 ) hero . use ( "lever" ) hero . …" at bounding box center [779, 178] width 154 height 309
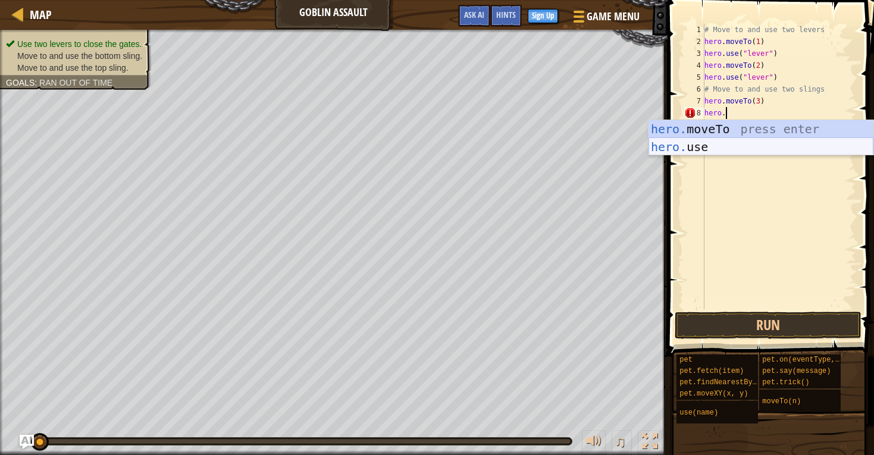
click at [716, 147] on div "hero. moveTo press enter hero. use press enter" at bounding box center [761, 155] width 225 height 71
type textarea "hero.use("sling")"
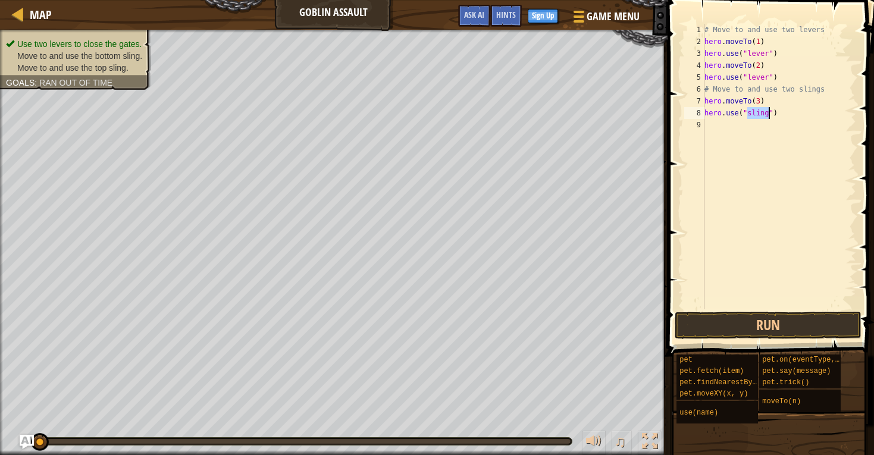
click at [766, 127] on div "# Move to and use two levers hero . moveTo ( 1 ) hero . use ( "lever" ) hero . …" at bounding box center [779, 178] width 154 height 309
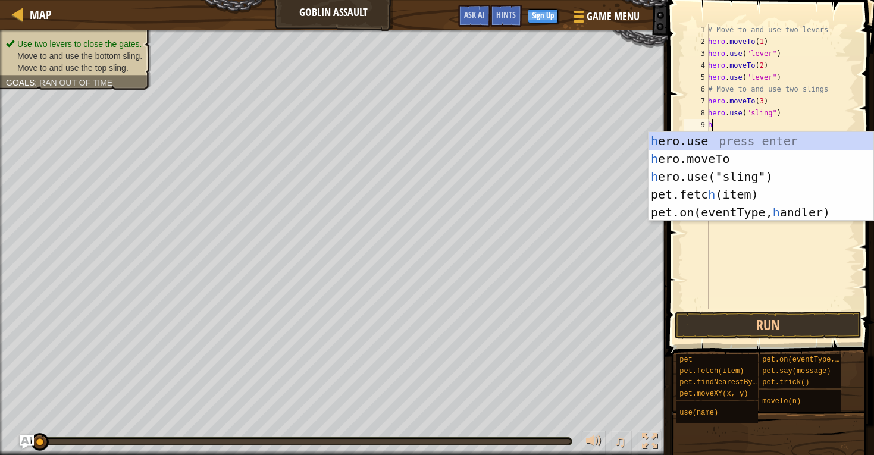
scroll to position [5, 1]
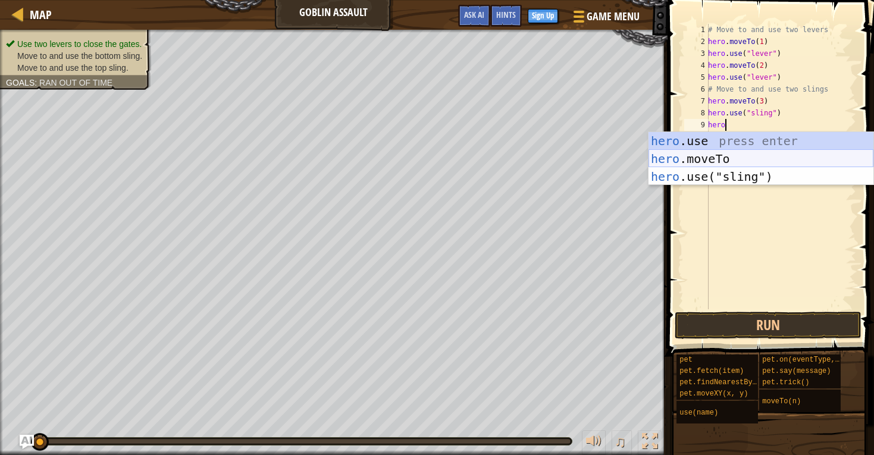
click at [755, 162] on div "hero .use press enter hero .moveTo press enter hero .use("sling") press enter" at bounding box center [761, 176] width 225 height 89
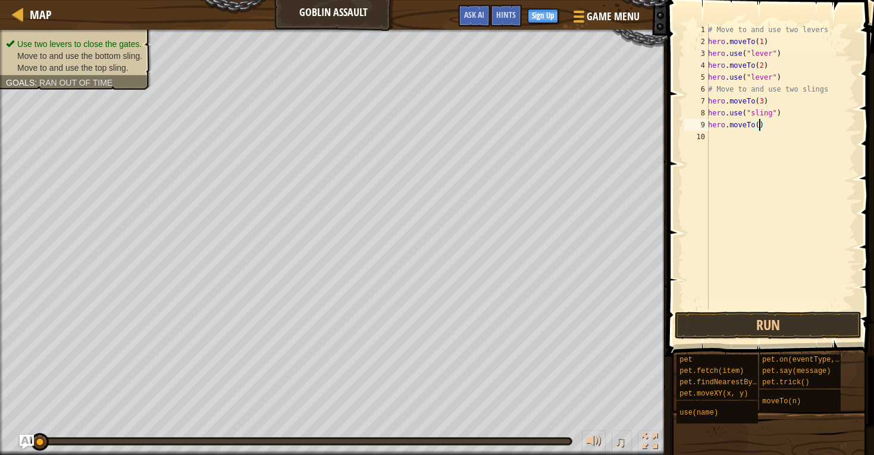
type textarea "hero.moveTo(4)"
click at [741, 137] on div "# Move to and use two levers hero . moveTo ( 1 ) hero . use ( "lever" ) hero . …" at bounding box center [781, 178] width 151 height 309
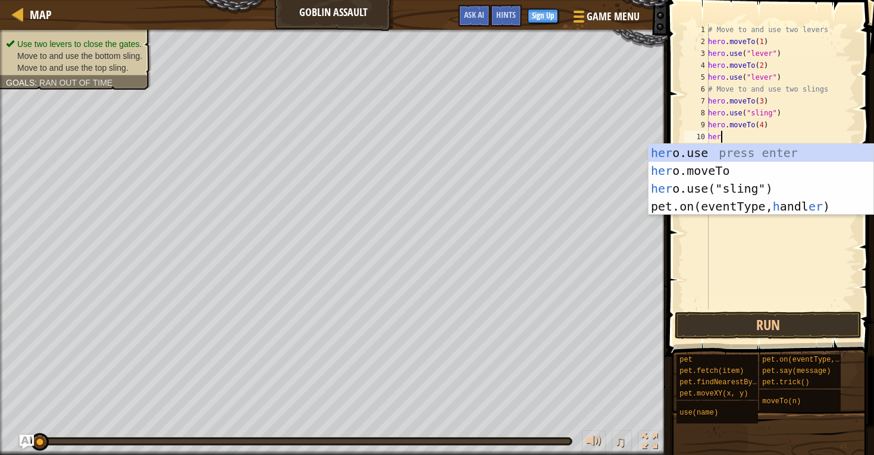
scroll to position [5, 1]
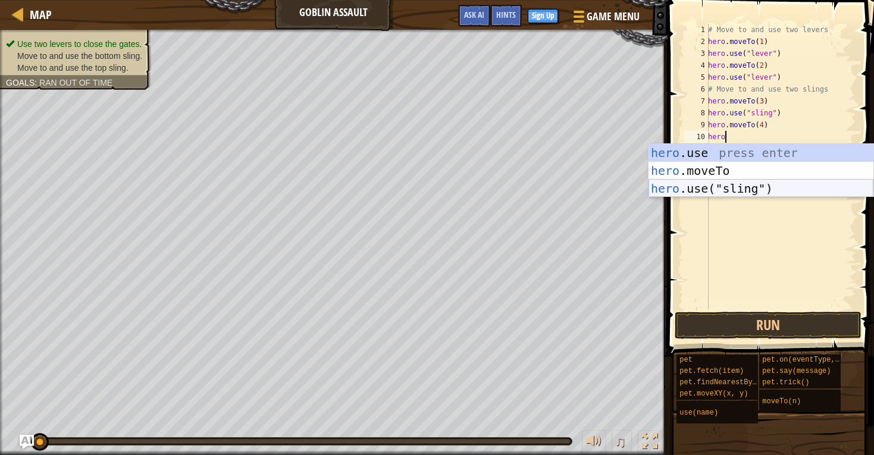
click at [677, 192] on div "hero .use press enter hero .moveTo press enter hero .use("sling") press enter" at bounding box center [761, 188] width 225 height 89
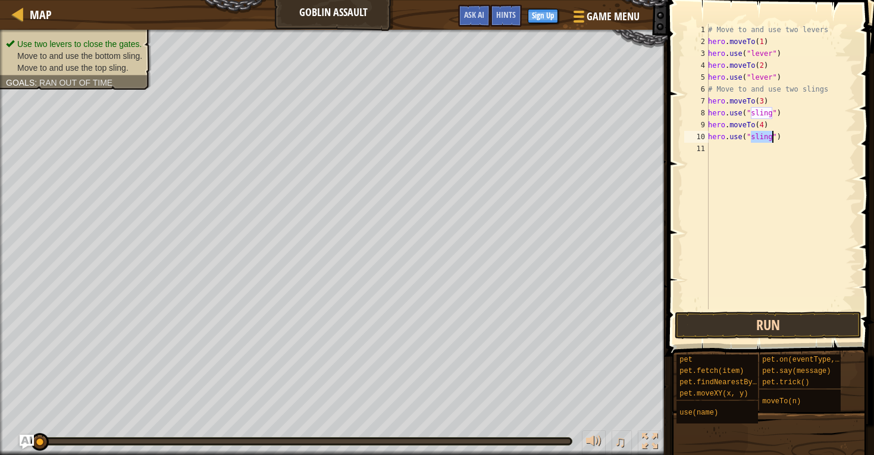
type textarea "hero.use("sling")"
click at [746, 327] on button "Run" at bounding box center [768, 325] width 187 height 27
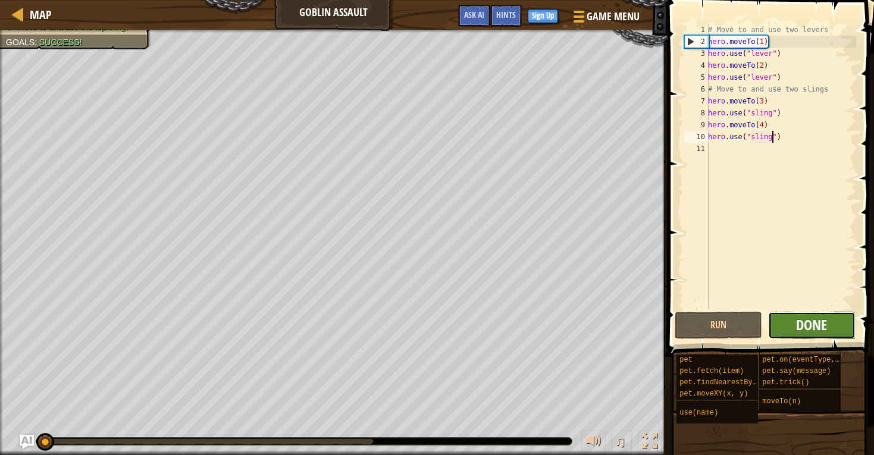
click at [815, 328] on span "Done" at bounding box center [811, 324] width 31 height 19
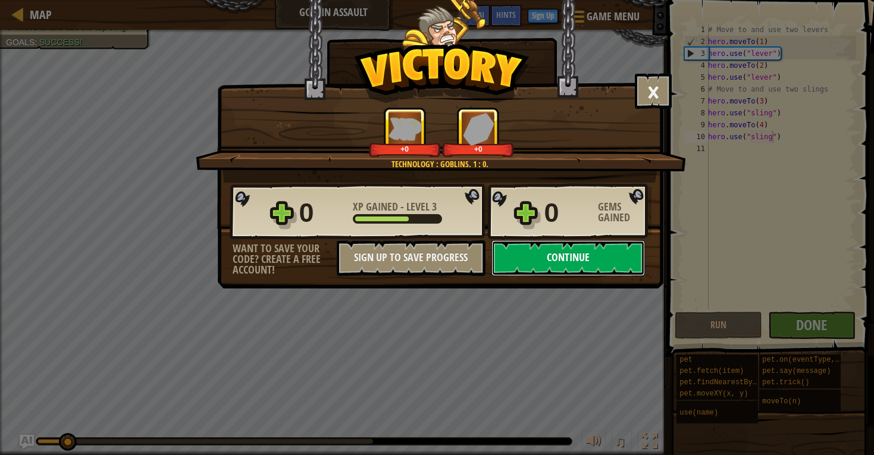
click at [542, 256] on button "Continue" at bounding box center [569, 258] width 154 height 36
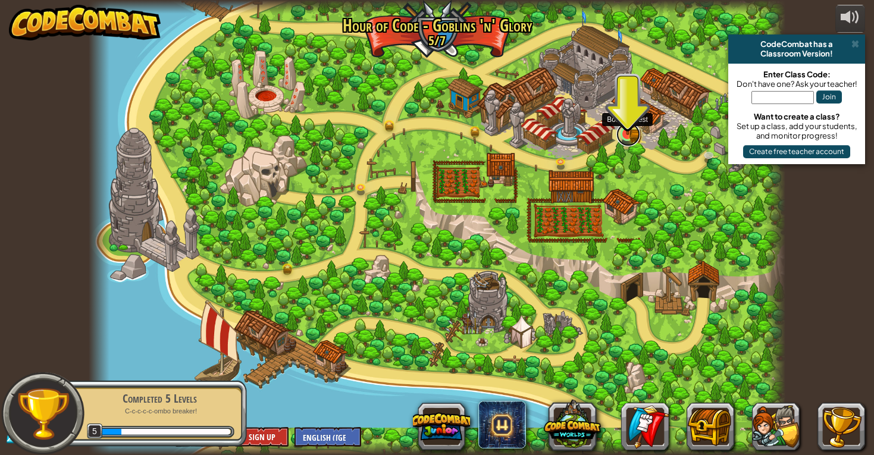
click at [627, 136] on link at bounding box center [628, 135] width 24 height 24
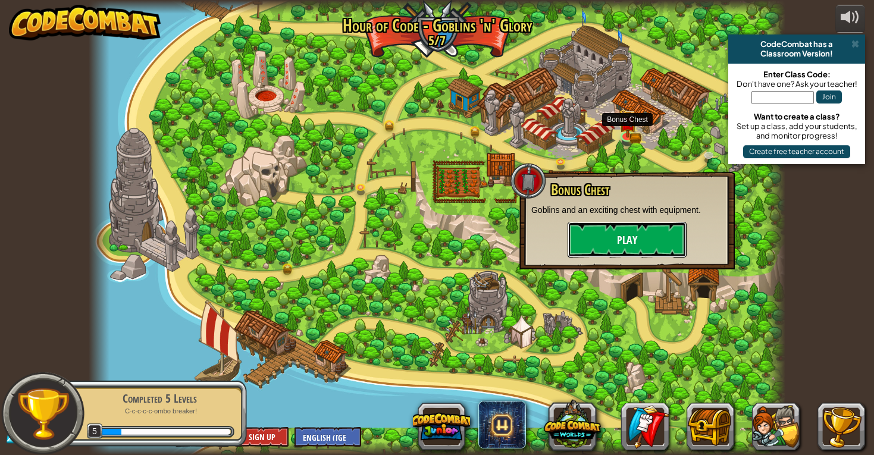
click at [606, 237] on button "Play" at bounding box center [627, 240] width 119 height 36
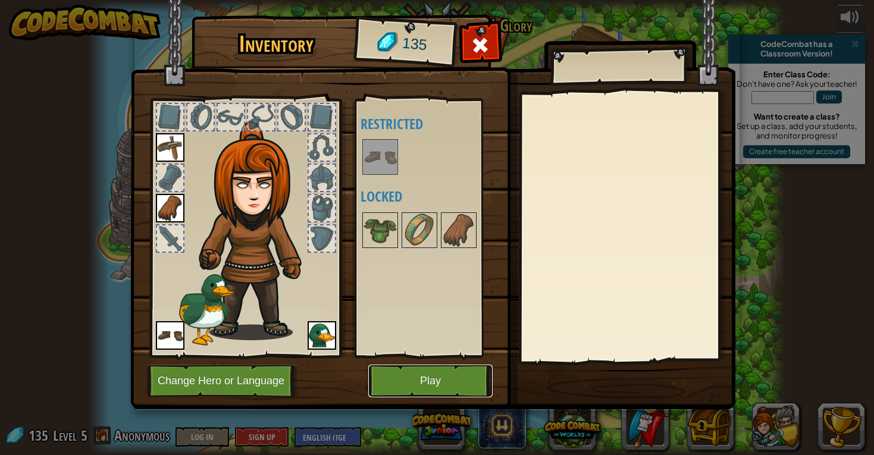
click at [430, 374] on button "Play" at bounding box center [430, 381] width 124 height 33
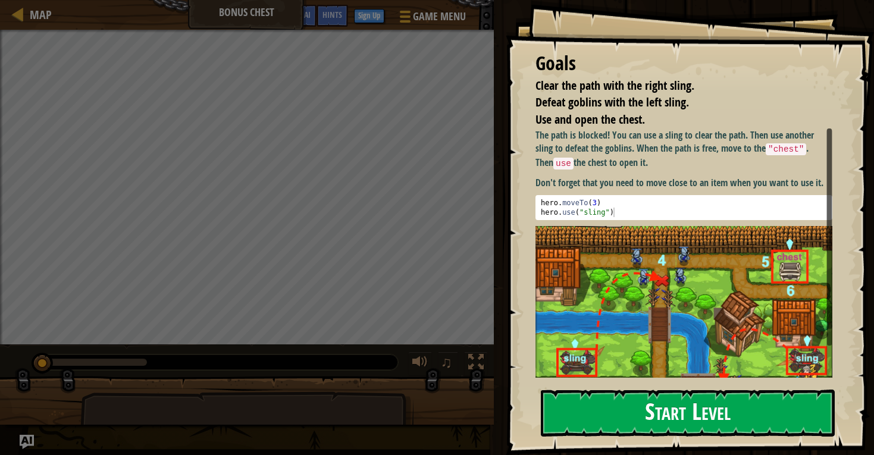
click at [614, 411] on button "Start Level" at bounding box center [688, 413] width 294 height 47
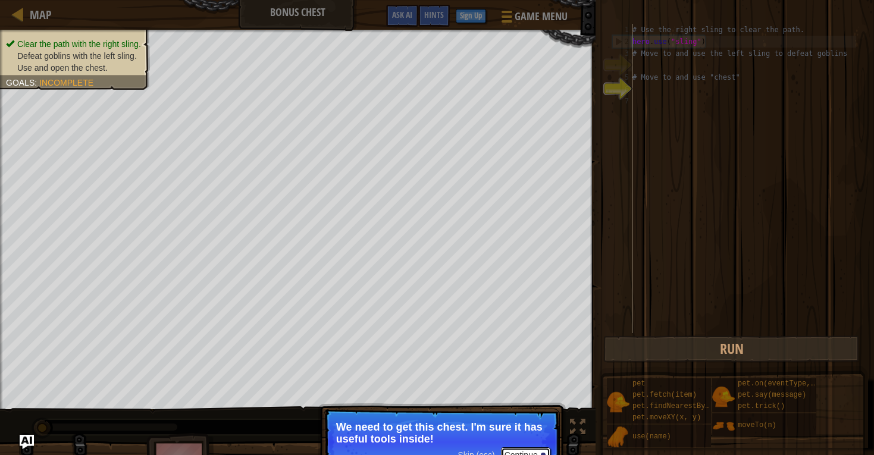
click at [533, 450] on button "Continue" at bounding box center [525, 454] width 49 height 15
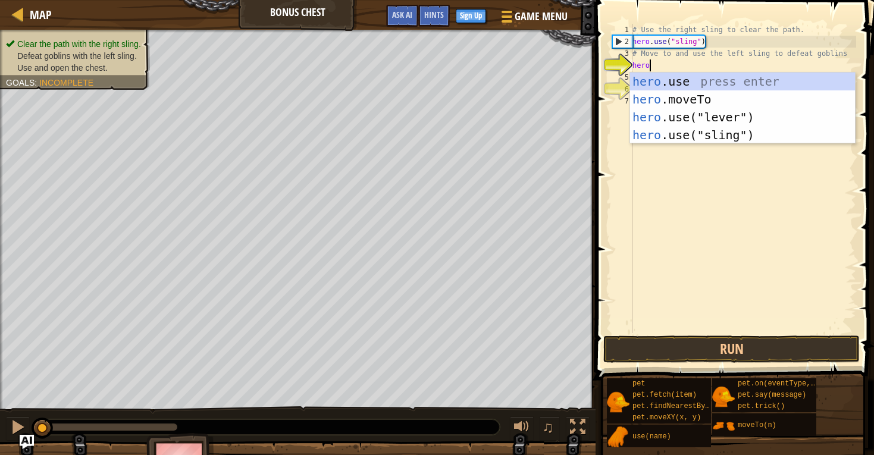
scroll to position [5, 1]
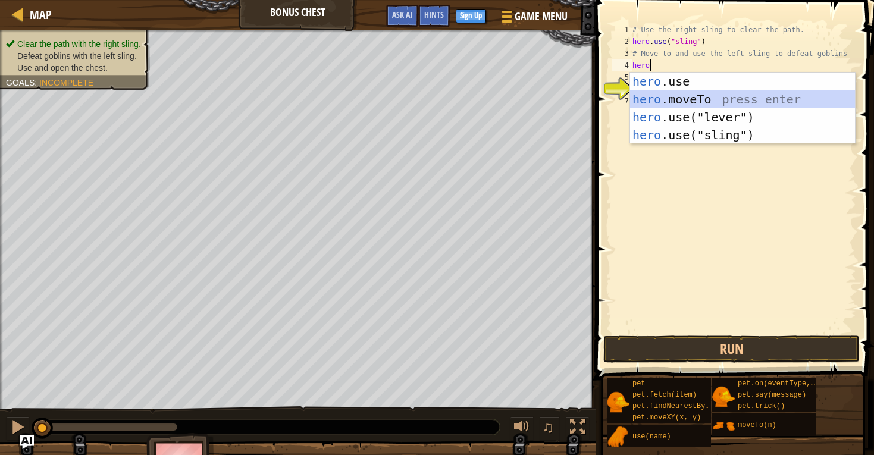
click at [677, 103] on div "hero .use press enter hero .moveTo press enter hero .use("lever") press enter h…" at bounding box center [742, 126] width 225 height 107
type textarea "hero.moveTo(2)"
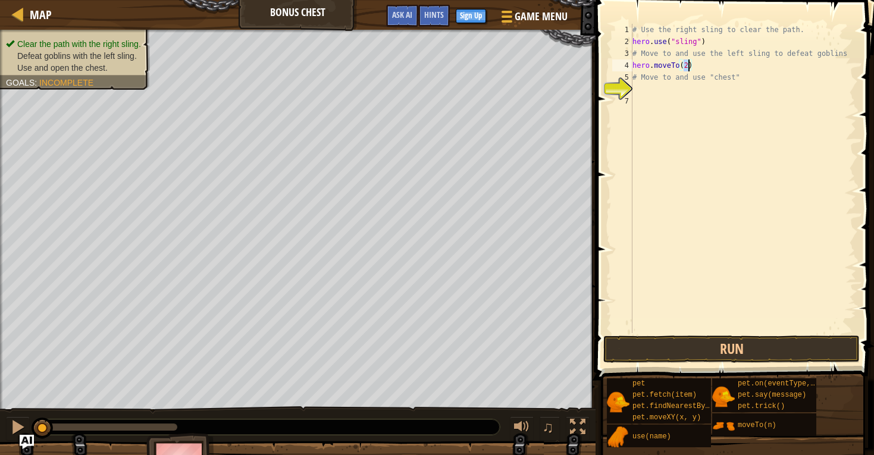
click at [671, 84] on div "# Use the right sling to clear the path. hero . use ( "sling" ) # Move to and u…" at bounding box center [743, 190] width 226 height 333
click at [712, 65] on div "# Use the right sling to clear the path. hero . use ( "sling" ) # Move to and u…" at bounding box center [743, 190] width 226 height 333
type textarea "hero.moveTo(2)"
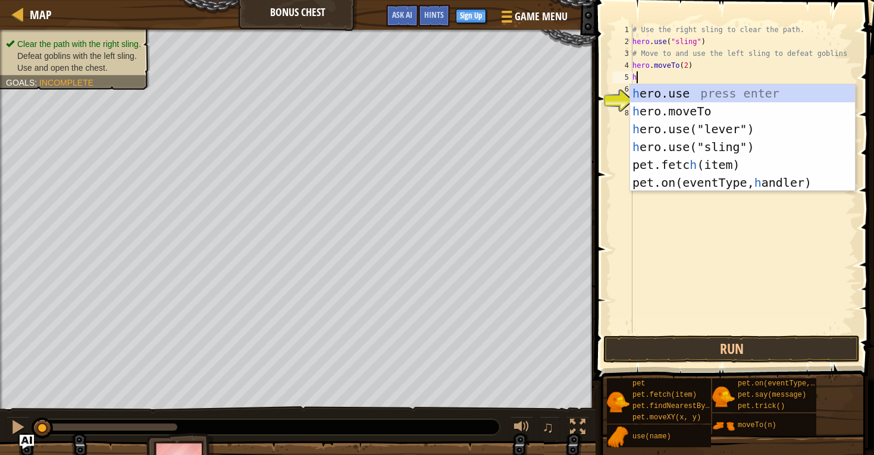
scroll to position [5, 1]
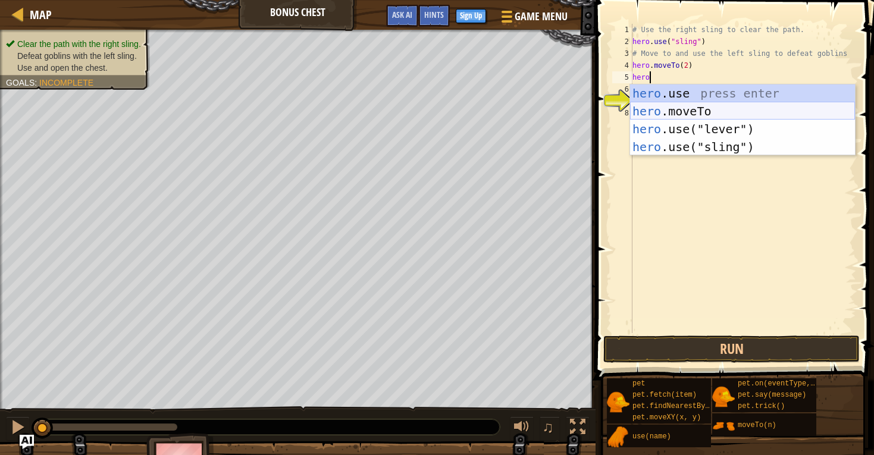
click at [662, 114] on div "hero .use press enter hero .moveTo press enter hero .use("lever") press enter h…" at bounding box center [742, 137] width 225 height 107
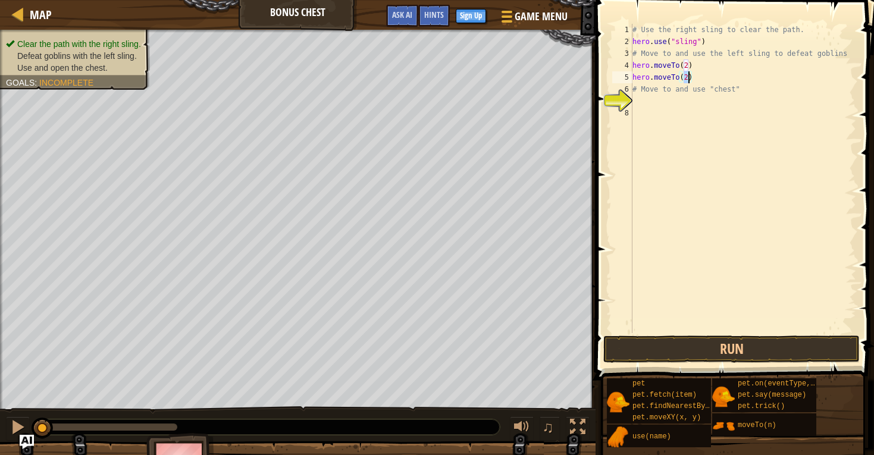
type textarea "hero.moveTo(3)"
click at [714, 79] on div "# Use the right sling to clear the path. hero . use ( "sling" ) # Move to and u…" at bounding box center [743, 190] width 226 height 333
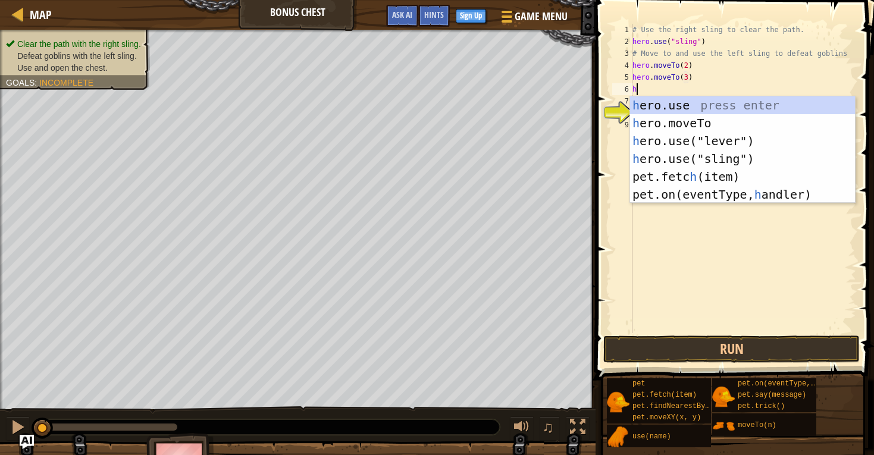
scroll to position [5, 1]
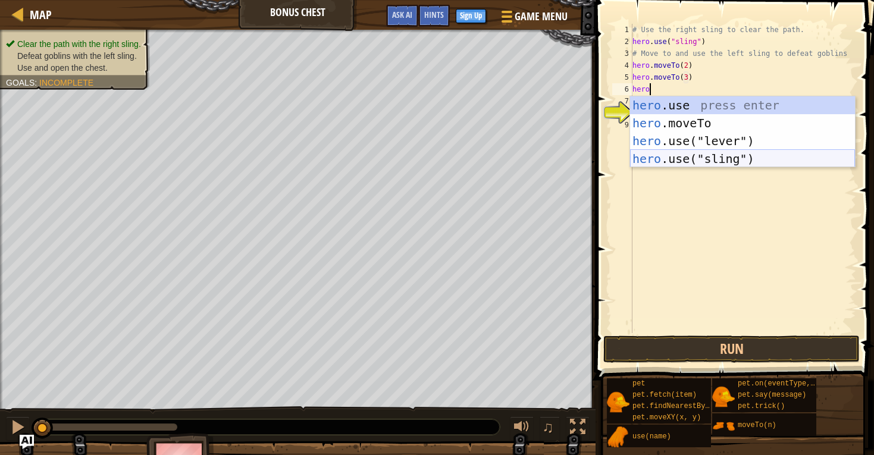
click at [668, 155] on div "hero .use press enter hero .moveTo press enter hero .use("lever") press enter h…" at bounding box center [742, 149] width 225 height 107
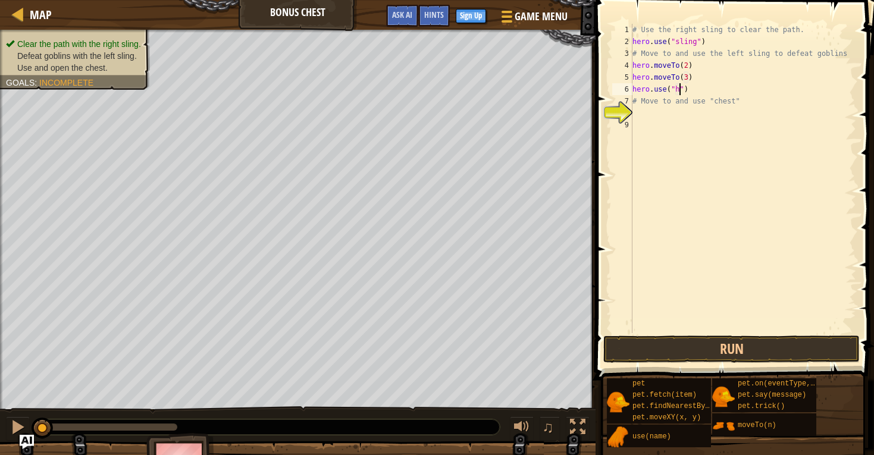
scroll to position [5, 4]
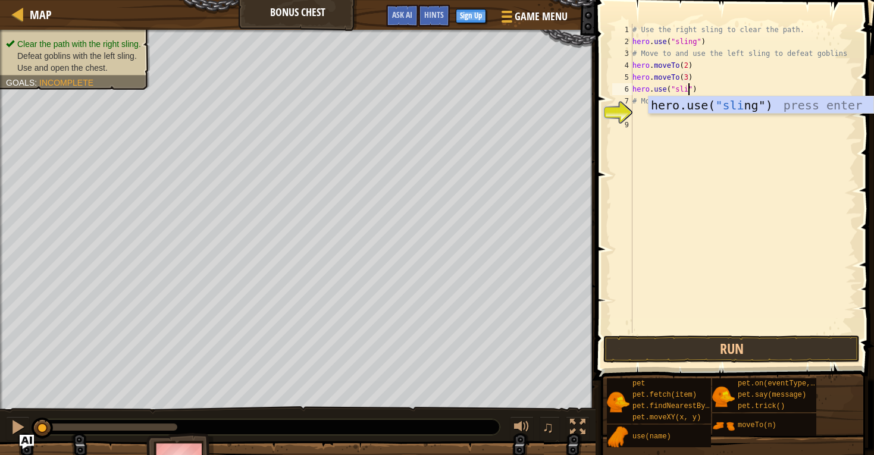
type textarea "hero.use("sling")"
click at [752, 108] on div "hero.use( "sling ") press enter" at bounding box center [761, 123] width 225 height 54
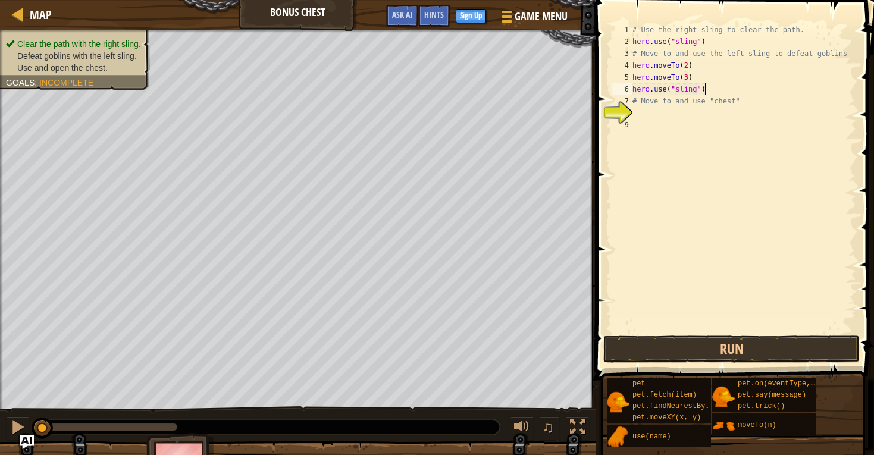
click at [735, 92] on div "# Use the right sling to clear the path. hero . use ( "sling" ) # Move to and u…" at bounding box center [743, 190] width 226 height 333
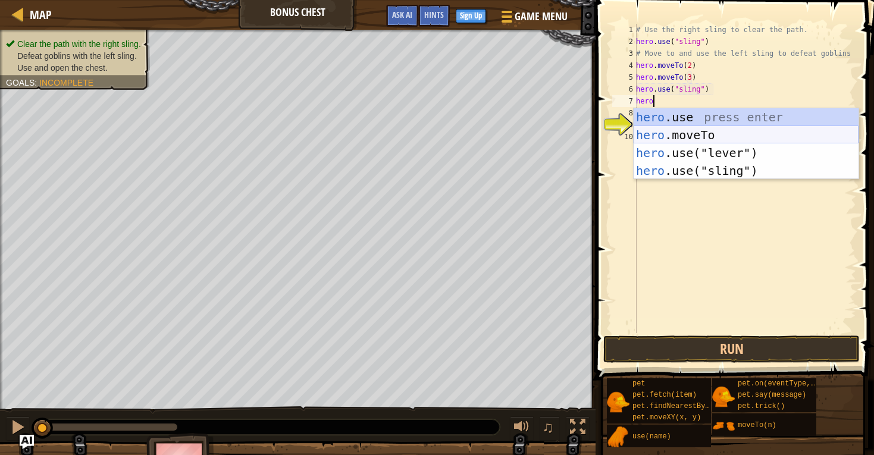
click at [721, 137] on div "hero .use press enter hero .moveTo press enter hero .use("lever") press enter h…" at bounding box center [746, 161] width 225 height 107
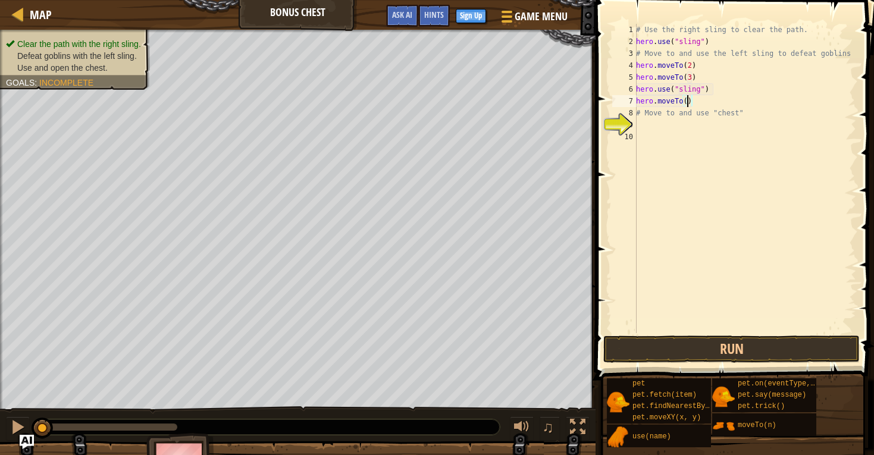
type textarea "hero.moveTo(4)"
click at [694, 126] on div "# Use the right sling to clear the path. hero . use ( "sling" ) # Move to and u…" at bounding box center [745, 190] width 223 height 333
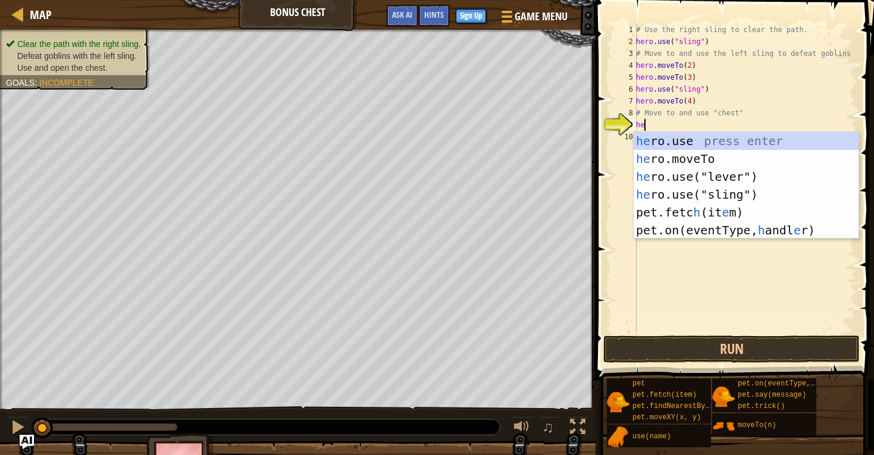
scroll to position [5, 1]
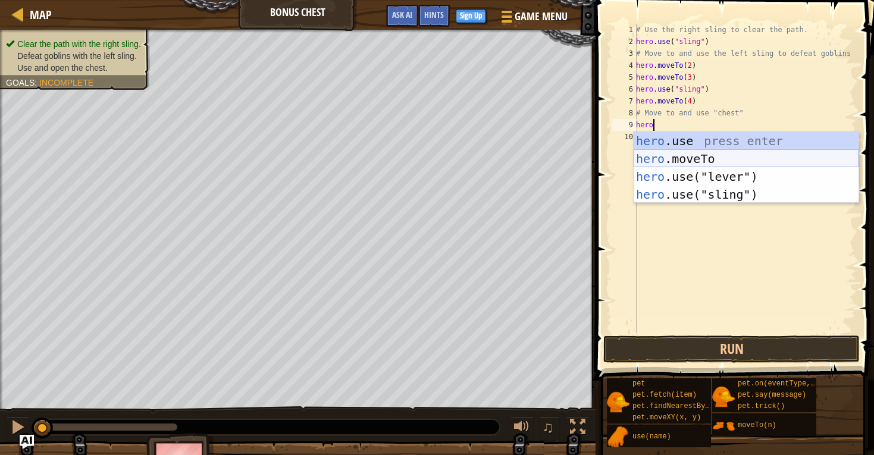
click at [670, 156] on div "hero .use press enter hero .moveTo press enter hero .use("lever") press enter h…" at bounding box center [746, 185] width 225 height 107
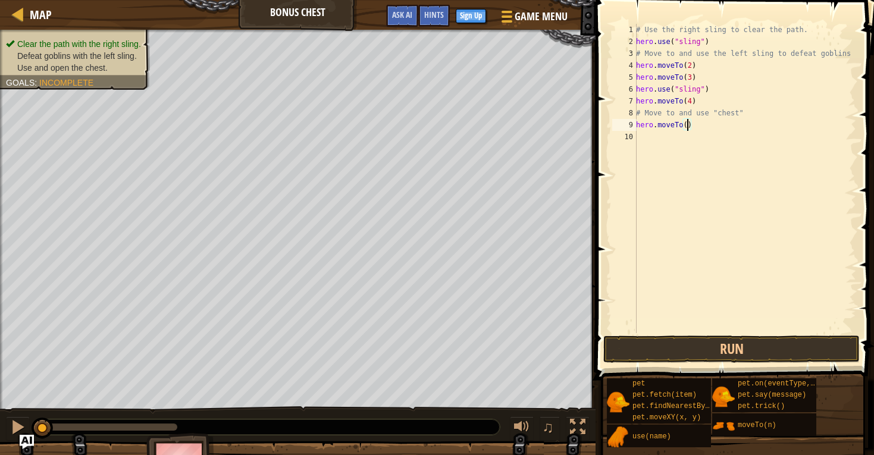
type textarea "hero.moveTo(6)"
click at [688, 139] on div "# Use the right sling to clear the path. hero . use ( "sling" ) # Move to and u…" at bounding box center [745, 190] width 223 height 333
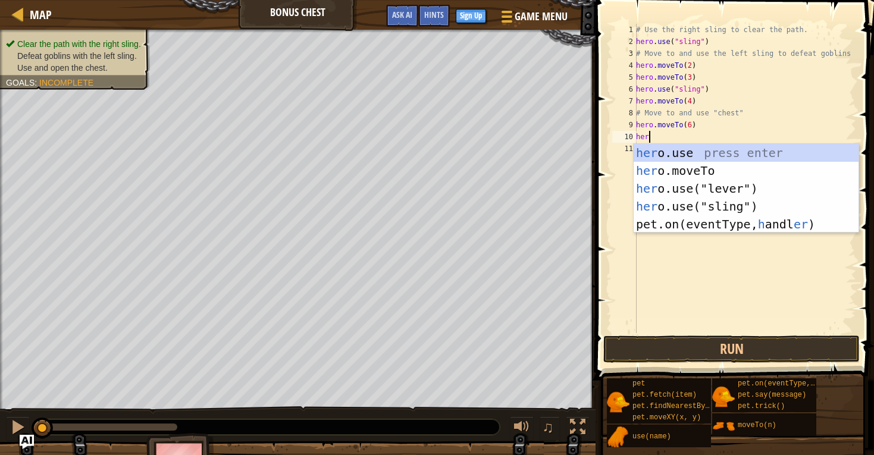
scroll to position [5, 1]
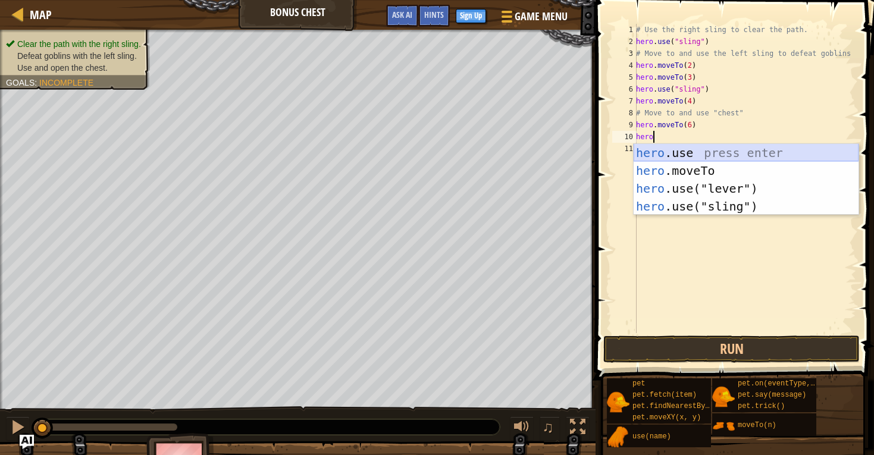
click at [673, 149] on div "hero .use press enter hero .moveTo press enter hero .use("lever") press enter h…" at bounding box center [746, 197] width 225 height 107
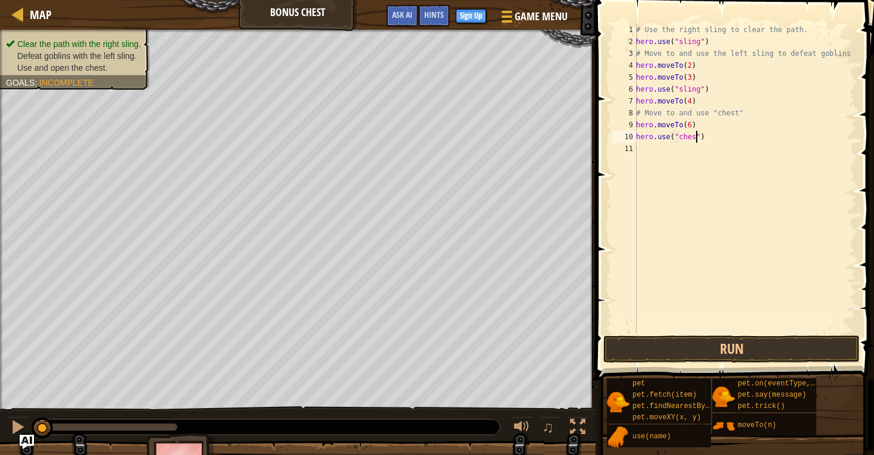
scroll to position [5, 5]
type textarea "hero.use("chest")"
click at [711, 149] on div "# Use the right sling to clear the path. hero . use ( "sling" ) # Move to and u…" at bounding box center [745, 190] width 223 height 333
click at [714, 352] on button "Run" at bounding box center [731, 349] width 256 height 27
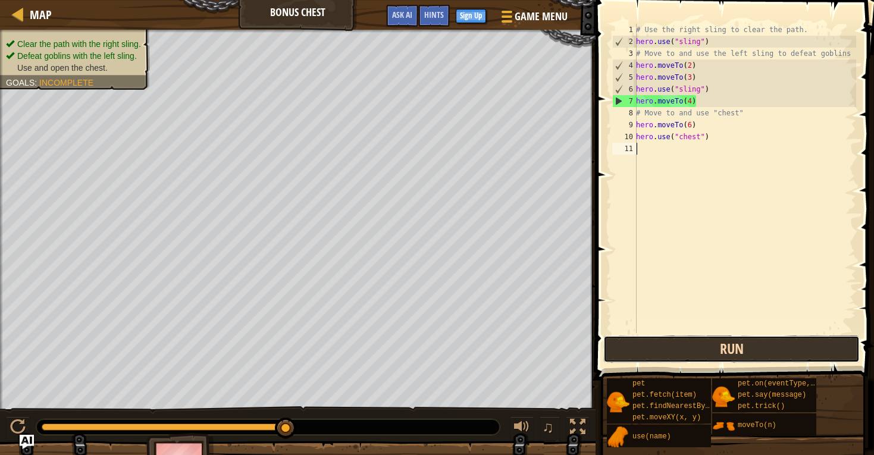
click at [659, 353] on button "Run" at bounding box center [731, 349] width 256 height 27
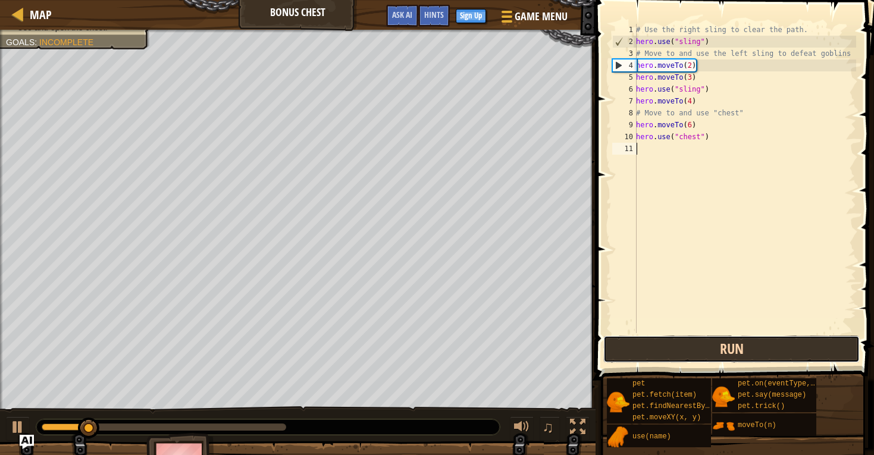
click at [687, 359] on button "Run" at bounding box center [731, 349] width 256 height 27
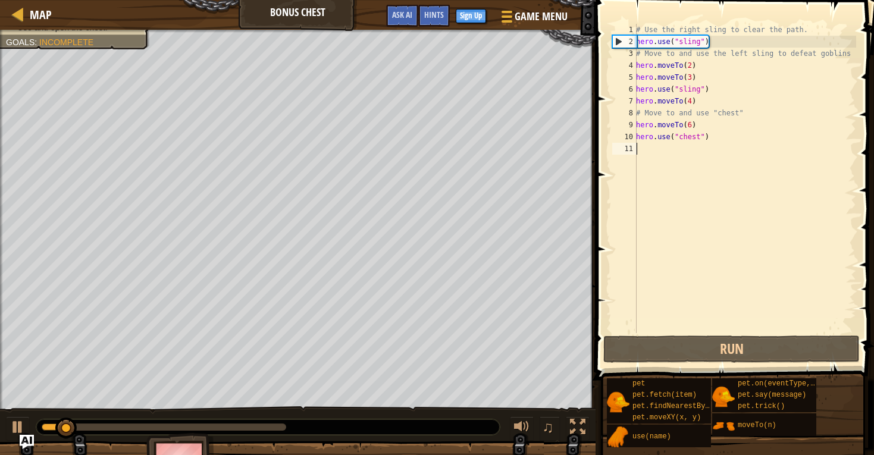
click at [663, 149] on div "# Use the right sling to clear the path. hero . use ( "sling" ) # Move to and u…" at bounding box center [745, 190] width 223 height 333
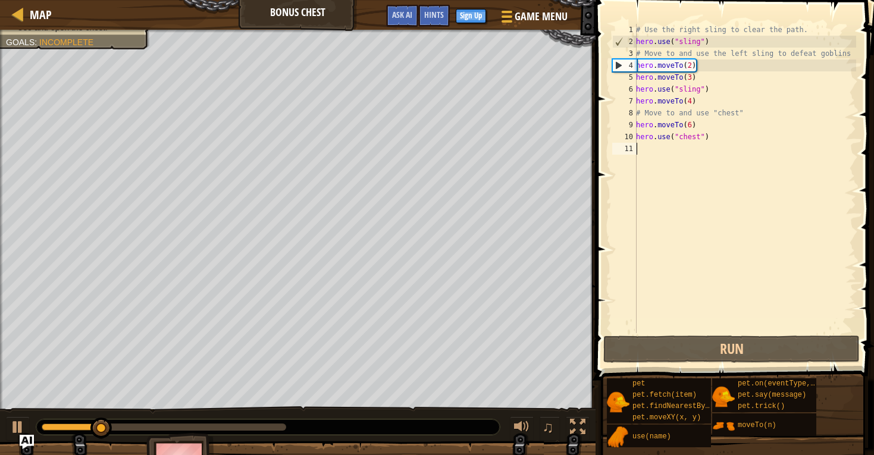
click at [617, 64] on div "4" at bounding box center [625, 66] width 24 height 12
click at [696, 86] on div "# Use the right sling to clear the path. hero . use ( "sling" ) # Move to and u…" at bounding box center [745, 190] width 223 height 333
click at [691, 103] on div "# Use the right sling to clear the path. hero . use ( "sling" ) # Move to and u…" at bounding box center [745, 190] width 223 height 333
type textarea "hero.moveTo(2)"
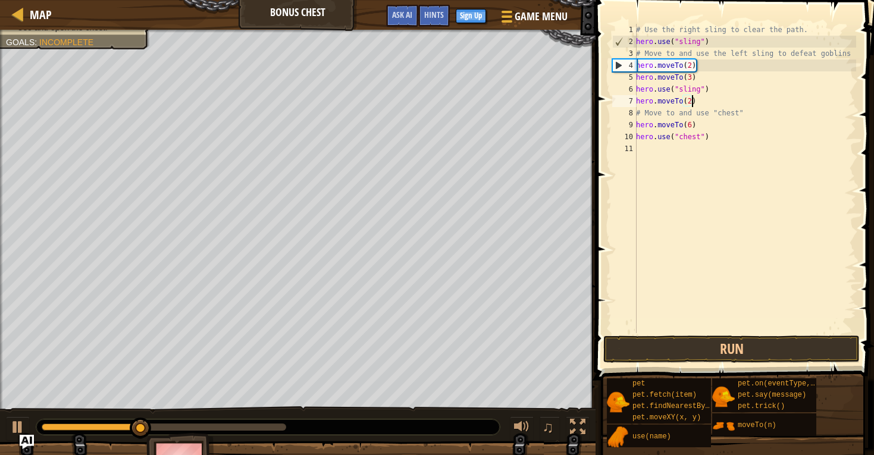
scroll to position [5, 4]
click at [711, 104] on div "# Use the right sling to clear the path. hero . use ( "sling" ) # Move to and u…" at bounding box center [745, 190] width 223 height 333
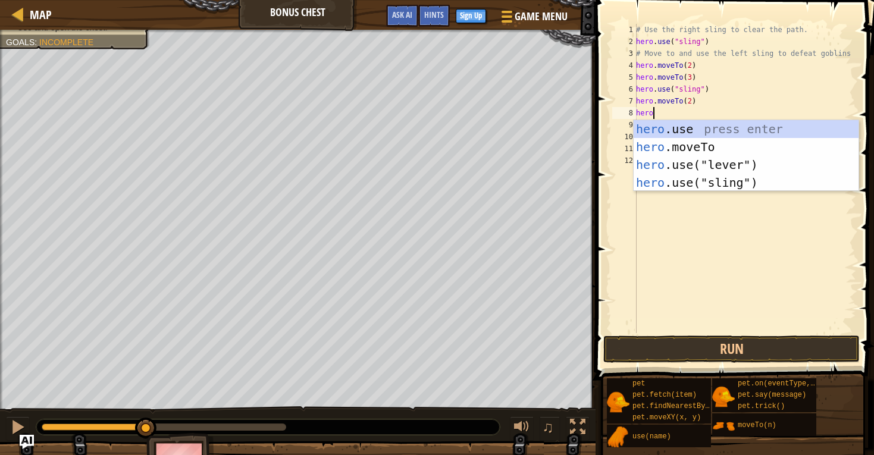
scroll to position [5, 1]
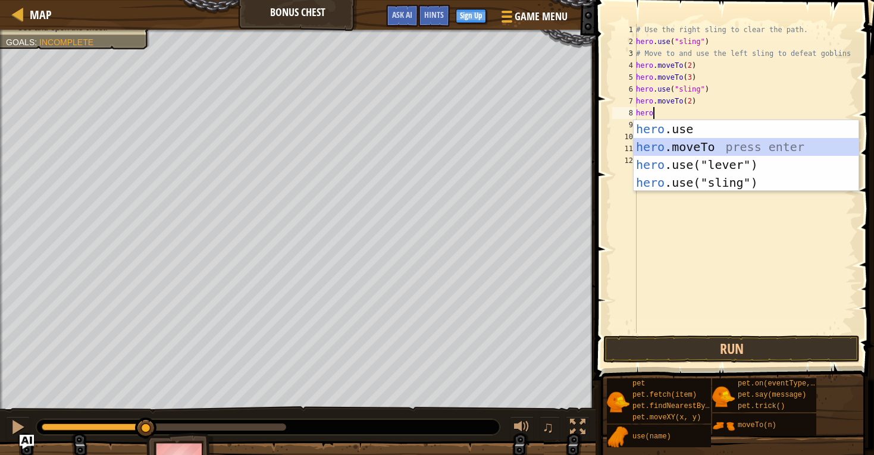
click at [663, 152] on div "hero .use press enter hero .moveTo press enter hero .use("lever") press enter h…" at bounding box center [746, 173] width 225 height 107
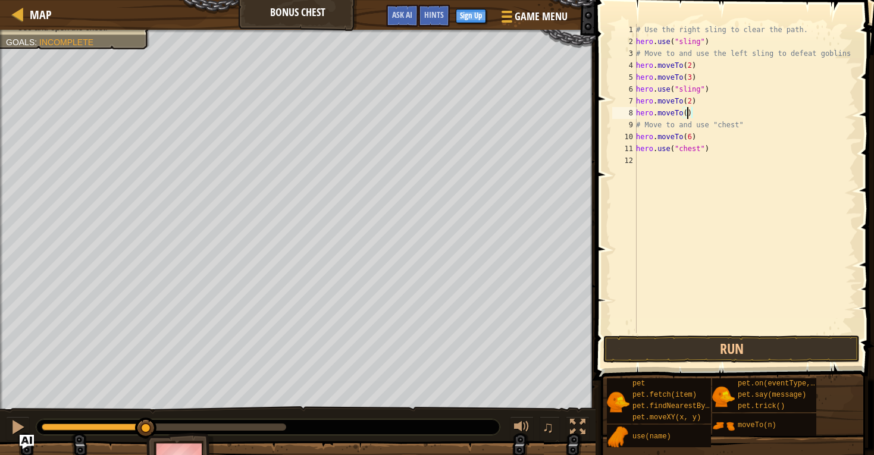
scroll to position [5, 4]
type textarea "hero.moveTo(4)"
click at [679, 355] on button "Run" at bounding box center [731, 349] width 256 height 27
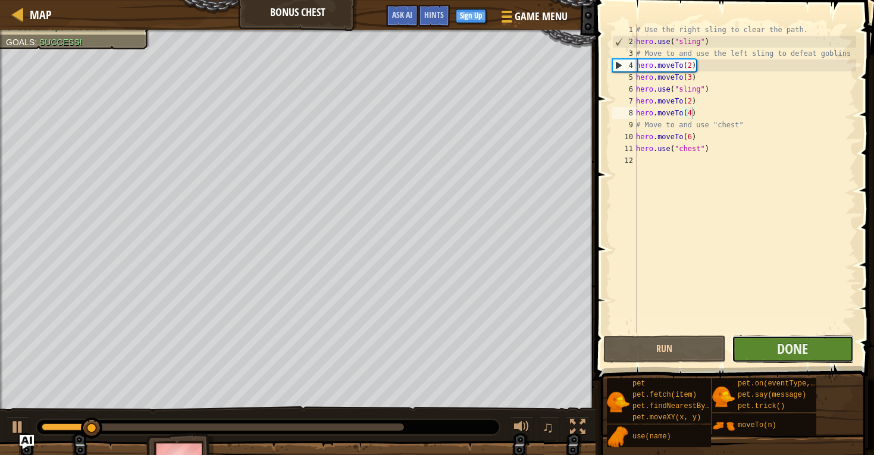
click at [766, 348] on button "Done" at bounding box center [793, 349] width 122 height 27
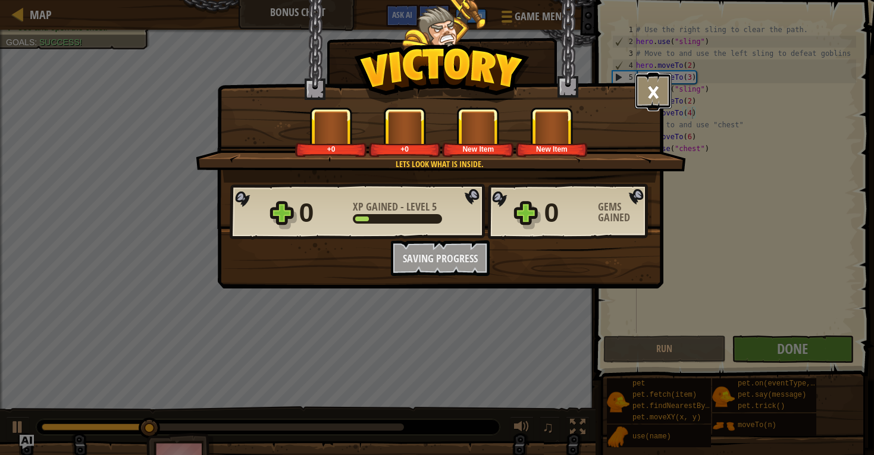
click at [649, 93] on button "×" at bounding box center [653, 91] width 37 height 36
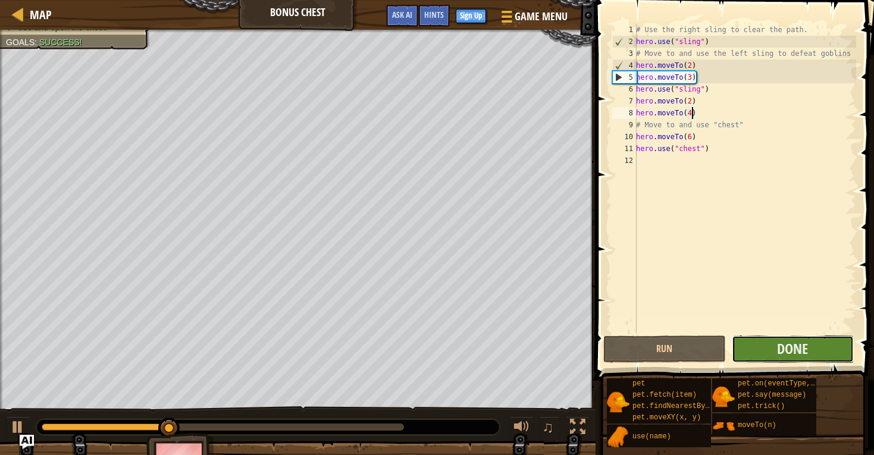
click at [763, 352] on button "Done" at bounding box center [793, 349] width 122 height 27
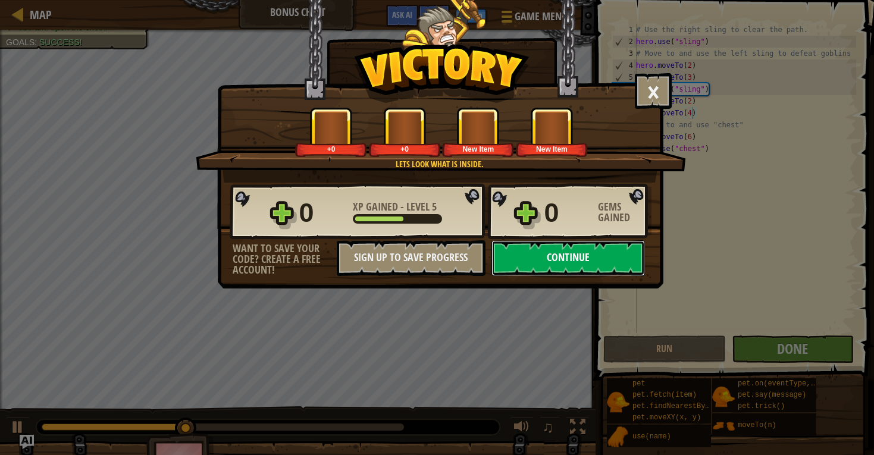
click at [542, 259] on button "Continue" at bounding box center [569, 258] width 154 height 36
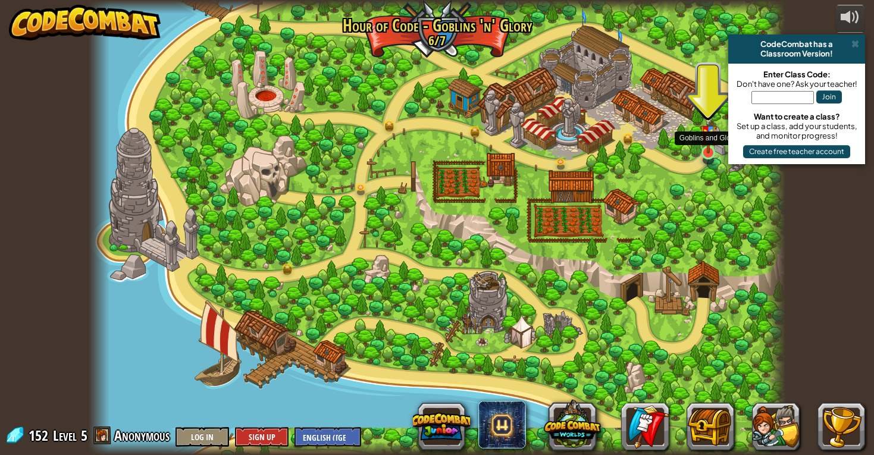
click at [706, 144] on img at bounding box center [709, 130] width 18 height 46
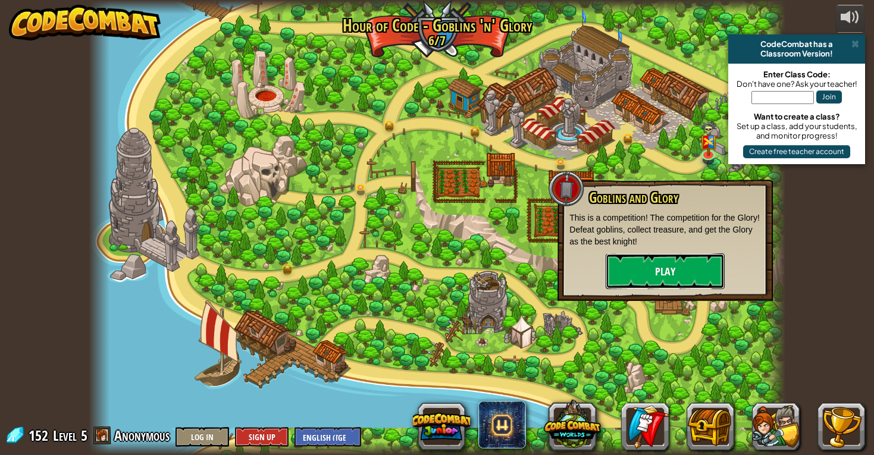
click at [659, 270] on button "Play" at bounding box center [665, 271] width 119 height 36
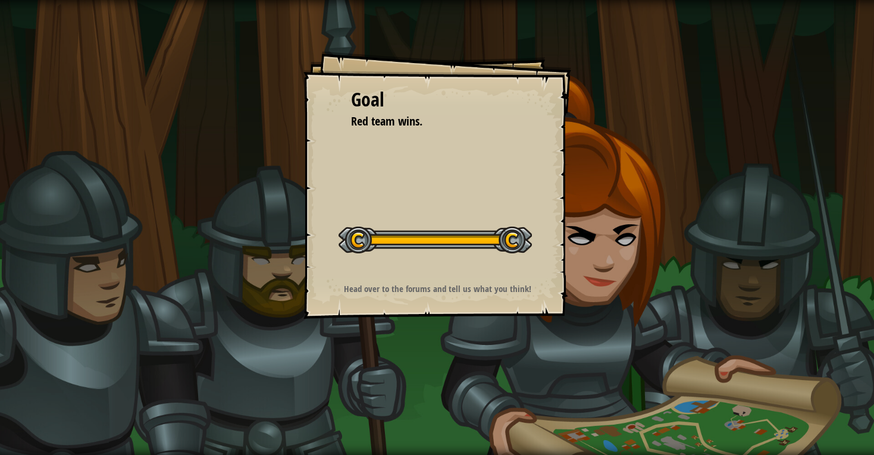
click at [516, 242] on div at bounding box center [435, 240] width 193 height 27
click at [596, 335] on div "Goal Red team wins. Start Level Error loading from server. Try refreshing the p…" at bounding box center [437, 227] width 874 height 455
